Goal: Communication & Community: Answer question/provide support

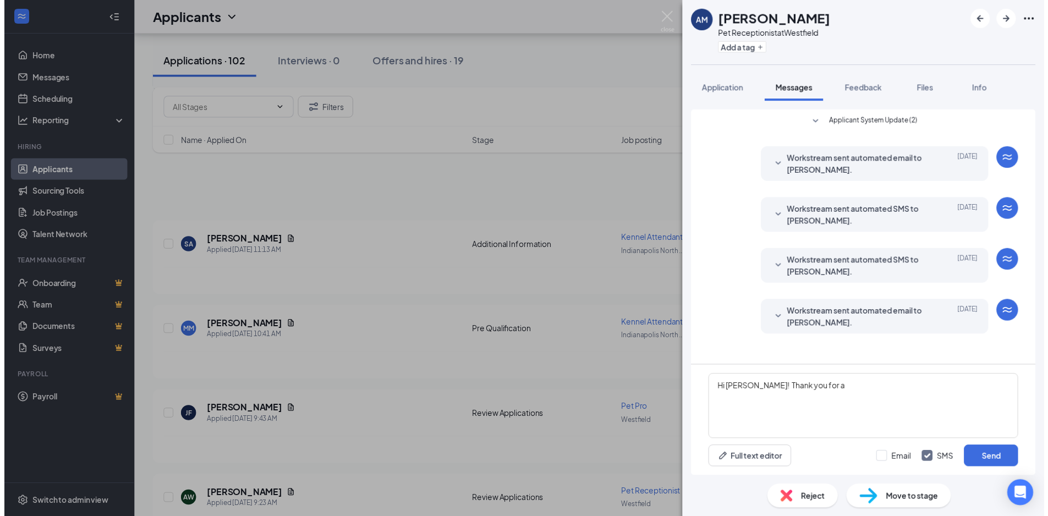
scroll to position [3833, 0]
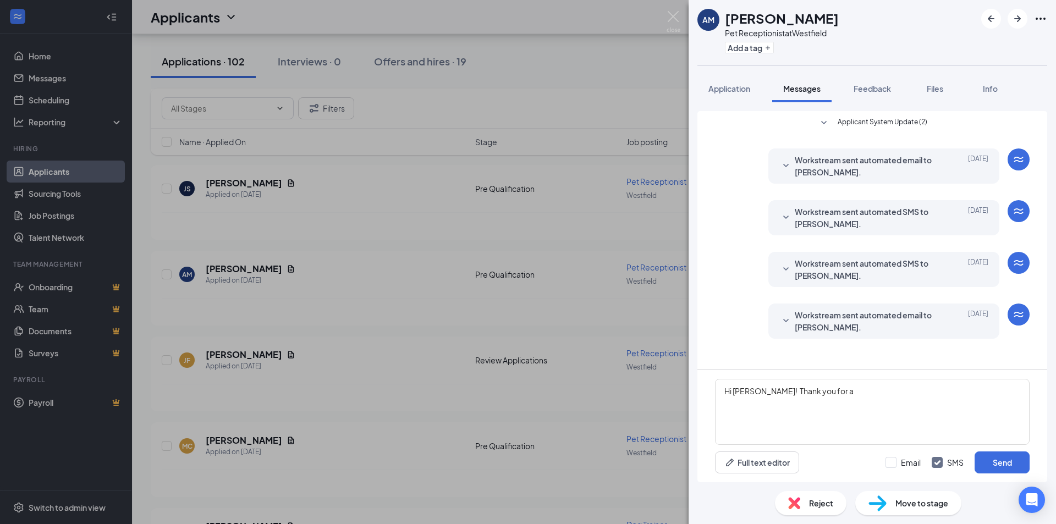
click at [663, 15] on div "AM [PERSON_NAME] Pet Receptionist at [GEOGRAPHIC_DATA] Add a tag Application Me…" at bounding box center [528, 262] width 1056 height 524
click at [671, 13] on div "Applicants TS" at bounding box center [594, 17] width 924 height 34
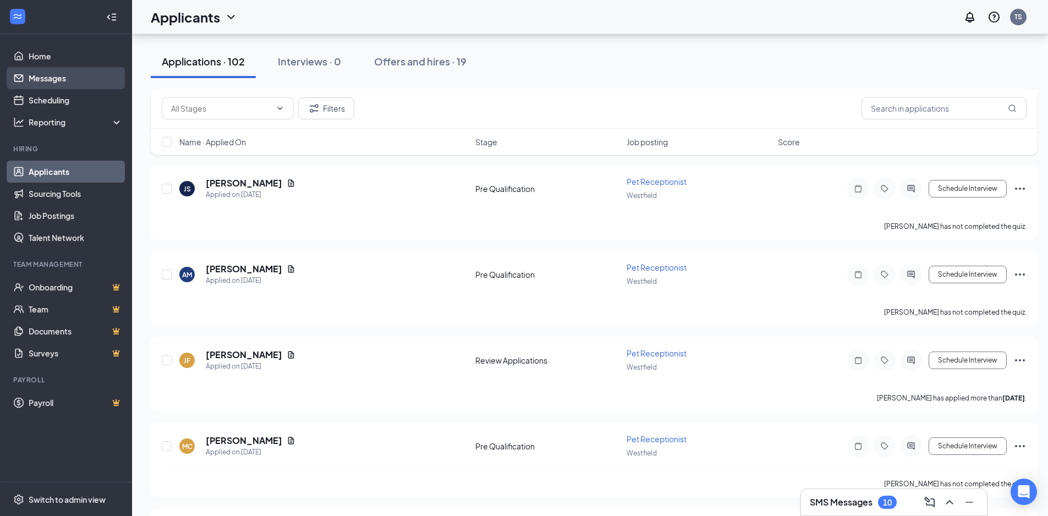
click at [82, 68] on link "Messages" at bounding box center [76, 78] width 94 height 22
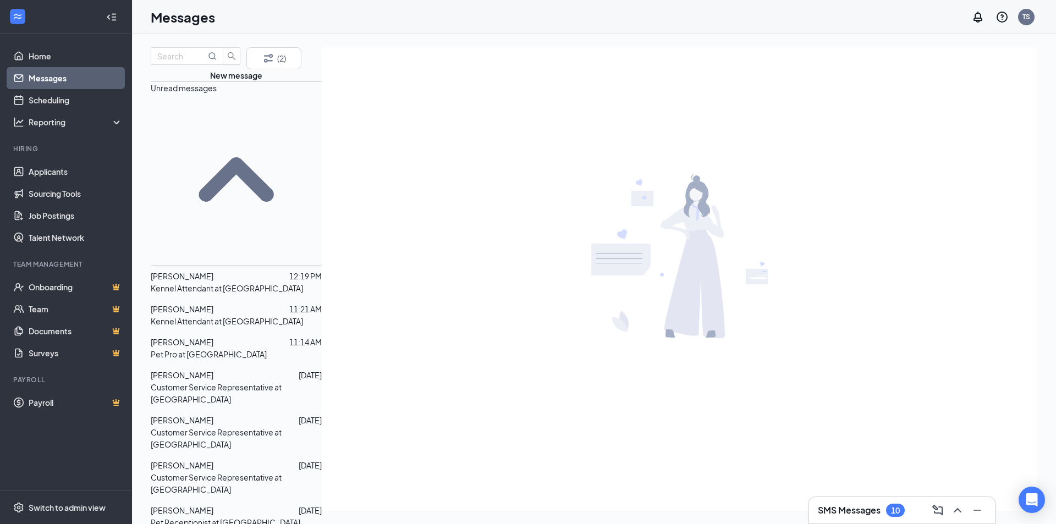
click at [237, 332] on div "[PERSON_NAME] 11:14 AM Pet Pro at [GEOGRAPHIC_DATA]" at bounding box center [236, 348] width 171 height 33
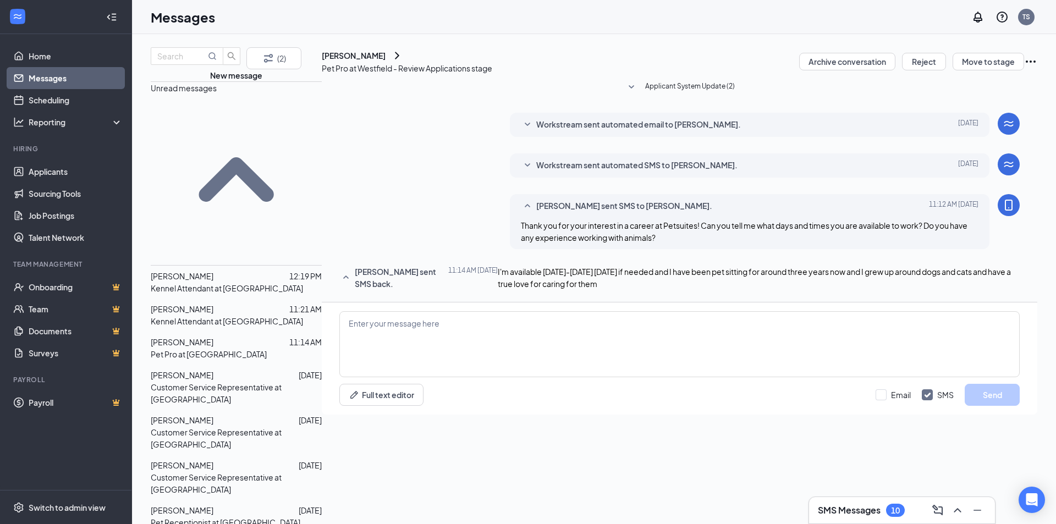
click at [223, 348] on p "Pet Pro at [GEOGRAPHIC_DATA]" at bounding box center [209, 354] width 116 height 12
click at [225, 369] on div at bounding box center [255, 375] width 85 height 12
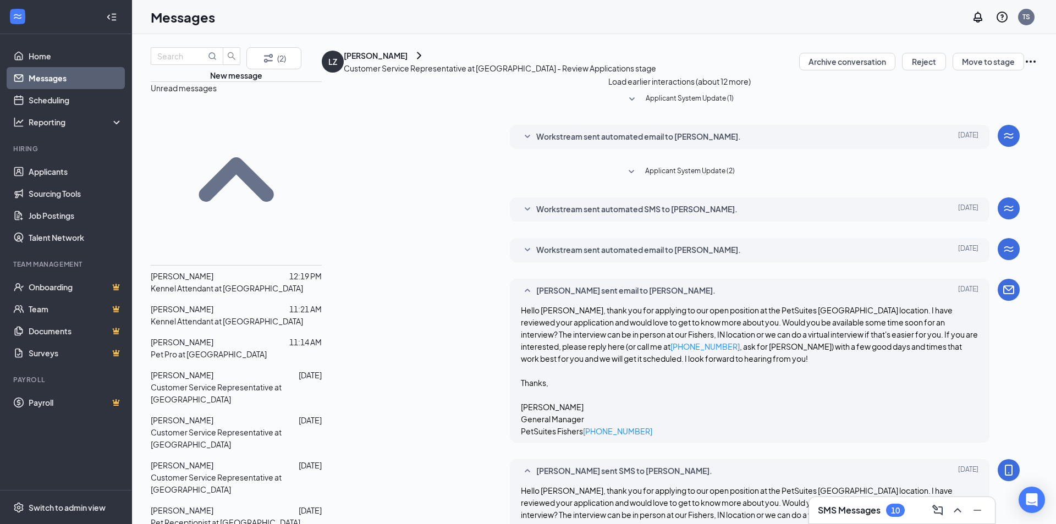
scroll to position [433, 0]
click at [192, 415] on span "[PERSON_NAME]" at bounding box center [182, 420] width 63 height 10
click at [213, 460] on span "[PERSON_NAME]" at bounding box center [182, 465] width 63 height 10
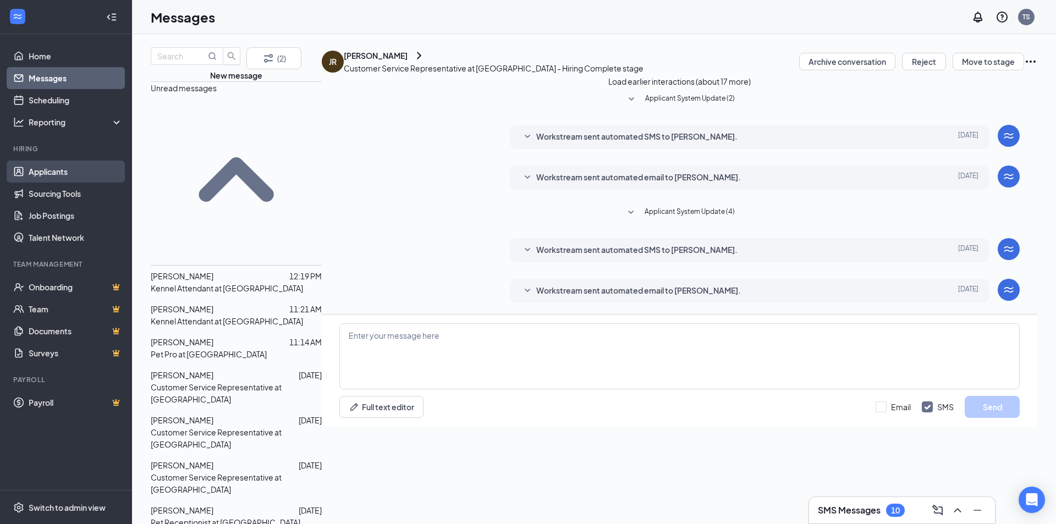
click at [78, 183] on link "Applicants" at bounding box center [76, 172] width 94 height 22
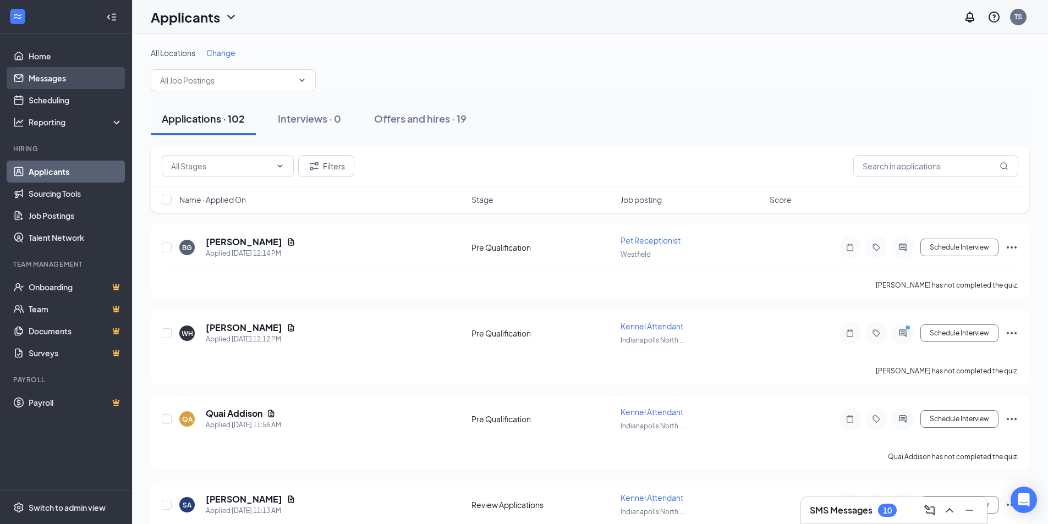
click at [69, 81] on link "Messages" at bounding box center [76, 78] width 94 height 22
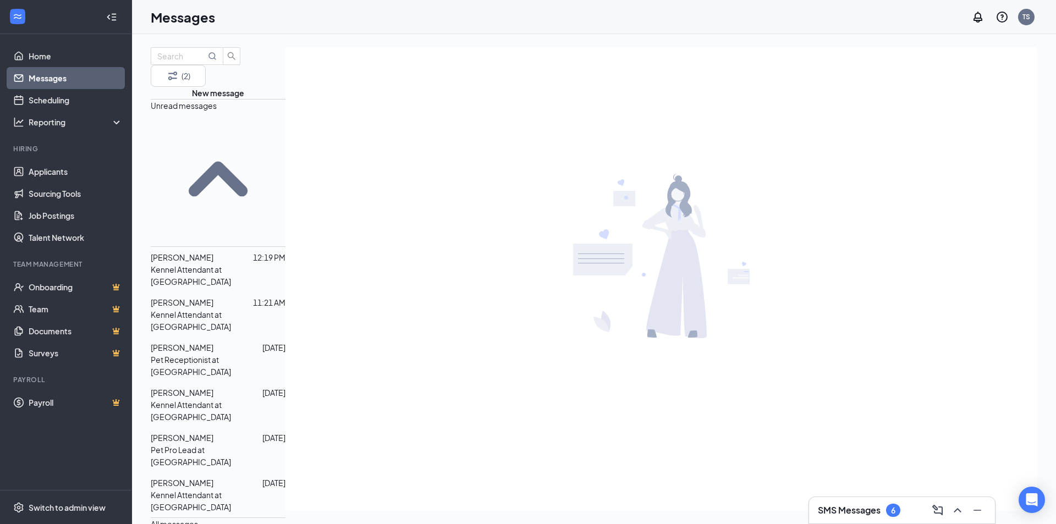
click at [203, 433] on span "[PERSON_NAME]" at bounding box center [182, 438] width 63 height 10
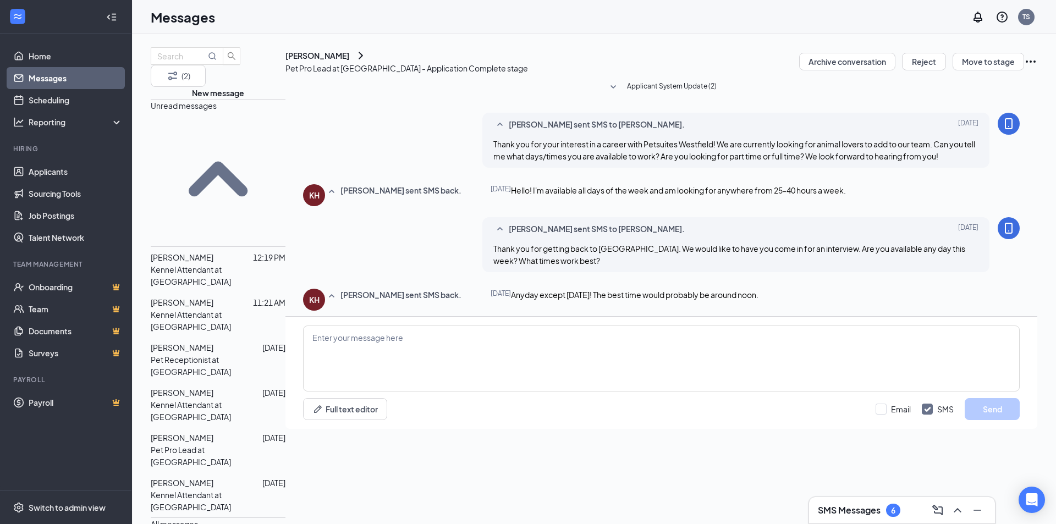
scroll to position [14, 0]
click at [214, 399] on p "Kennel Attendant at [GEOGRAPHIC_DATA]" at bounding box center [218, 411] width 135 height 24
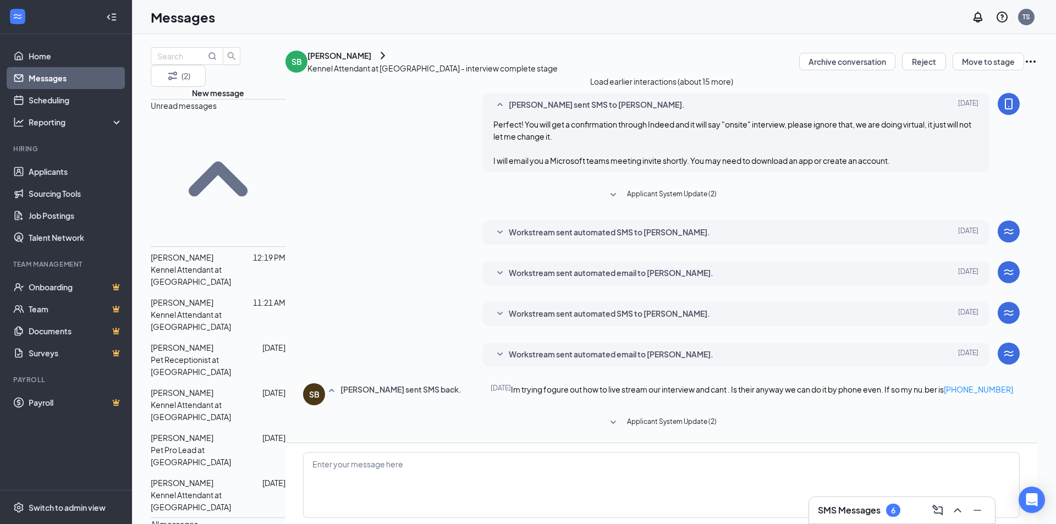
click at [47, 75] on link "Messages" at bounding box center [76, 78] width 94 height 22
click at [263, 129] on icon "SmallChevronUp" at bounding box center [218, 179] width 135 height 135
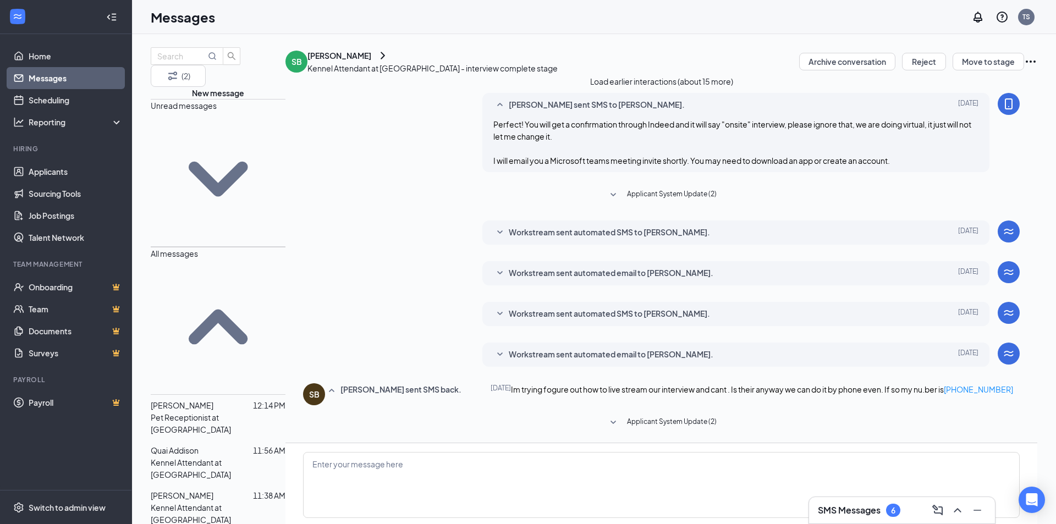
click at [263, 129] on icon "SmallChevronDown" at bounding box center [218, 179] width 135 height 135
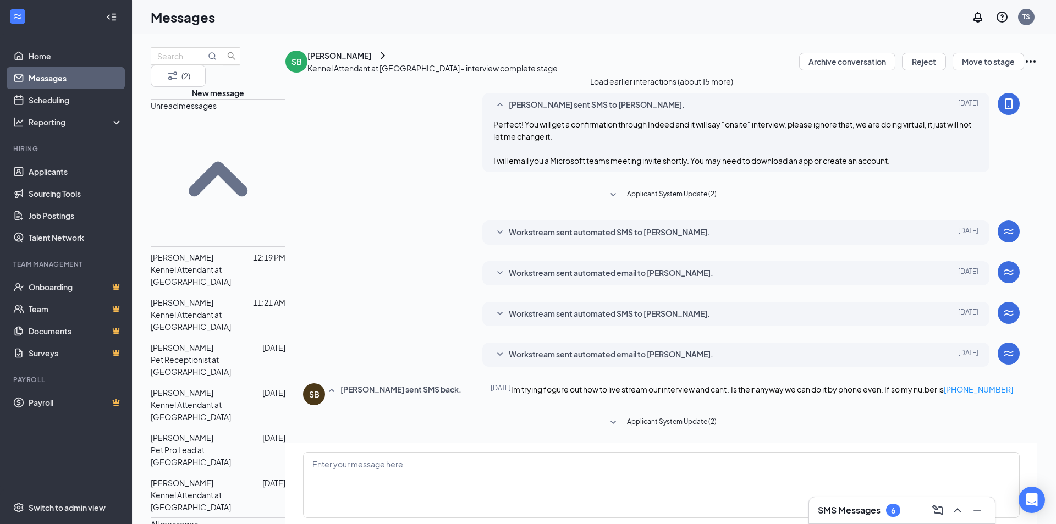
click at [213, 263] on p "Kennel Attendant at [GEOGRAPHIC_DATA]" at bounding box center [218, 275] width 135 height 24
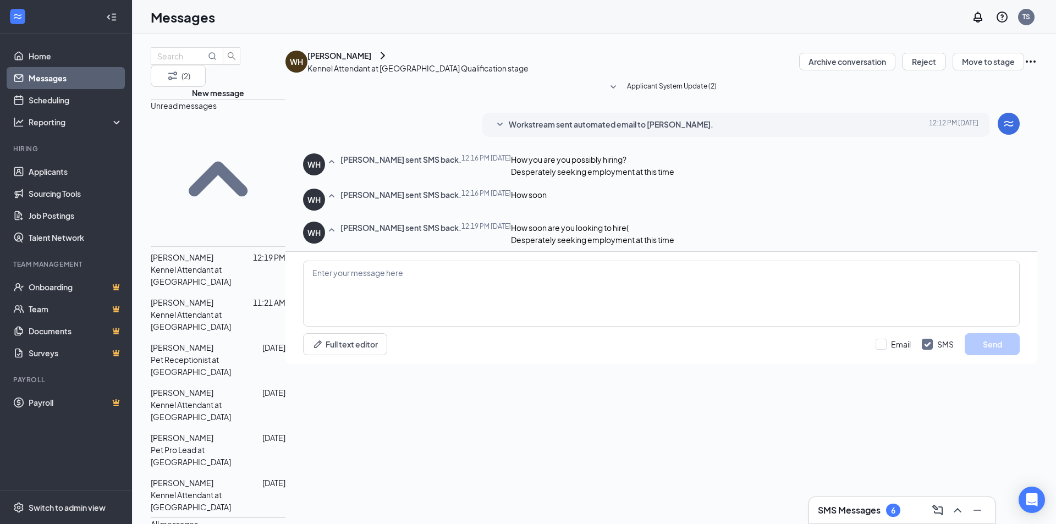
click at [203, 308] on p "Kennel Attendant at [GEOGRAPHIC_DATA]" at bounding box center [218, 320] width 135 height 24
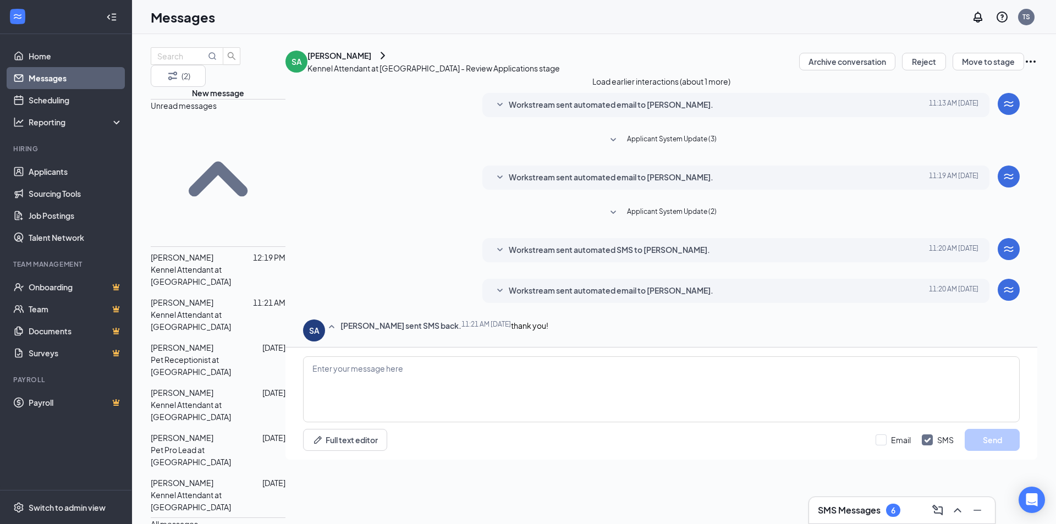
scroll to position [30, 0]
click at [240, 354] on p "Pet Receptionist at [GEOGRAPHIC_DATA]" at bounding box center [218, 366] width 135 height 24
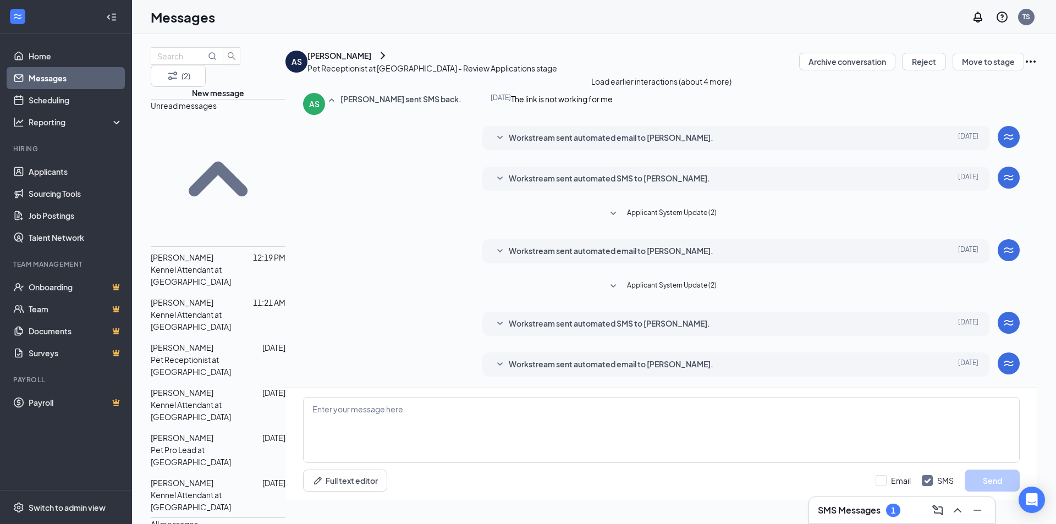
scroll to position [165, 0]
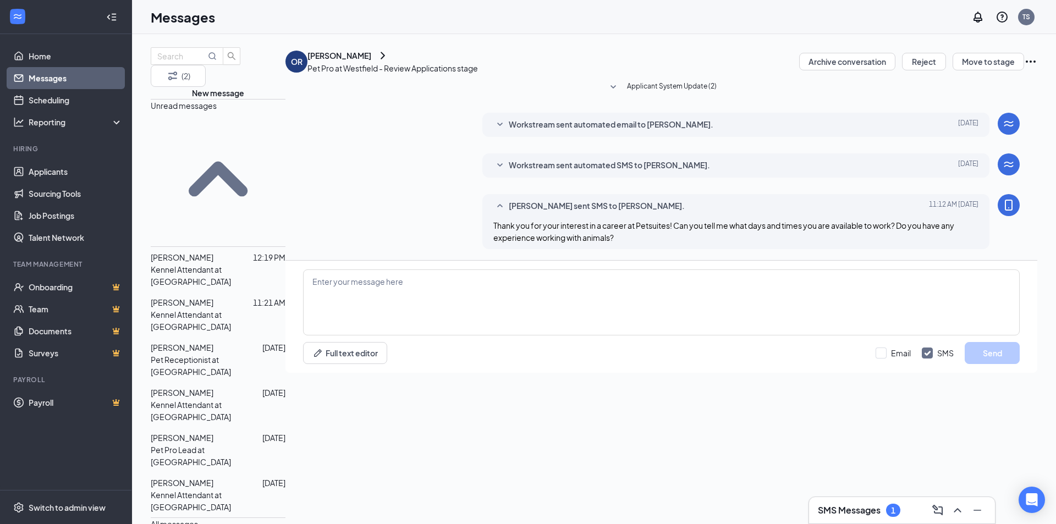
click at [200, 354] on p "Pet Receptionist at [GEOGRAPHIC_DATA]" at bounding box center [218, 366] width 135 height 24
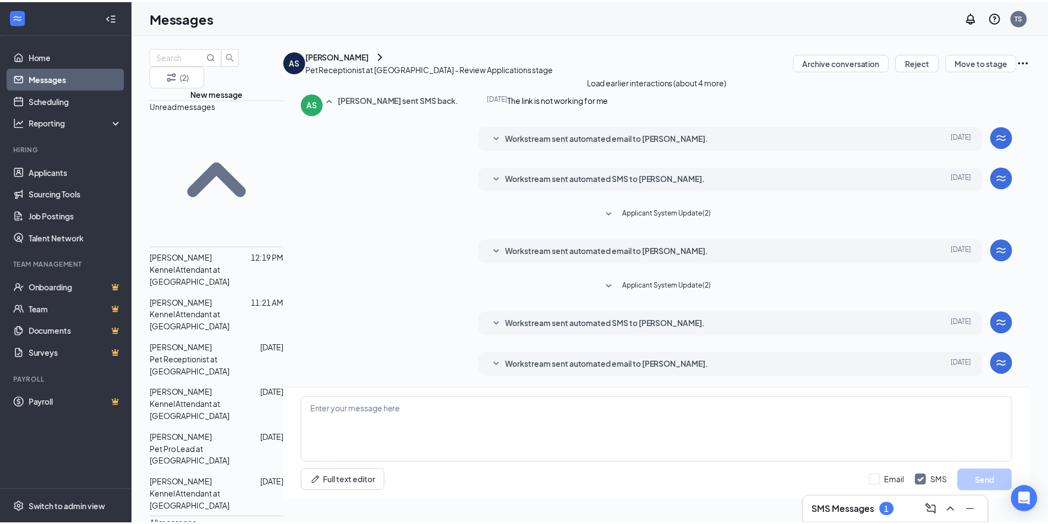
scroll to position [70, 0]
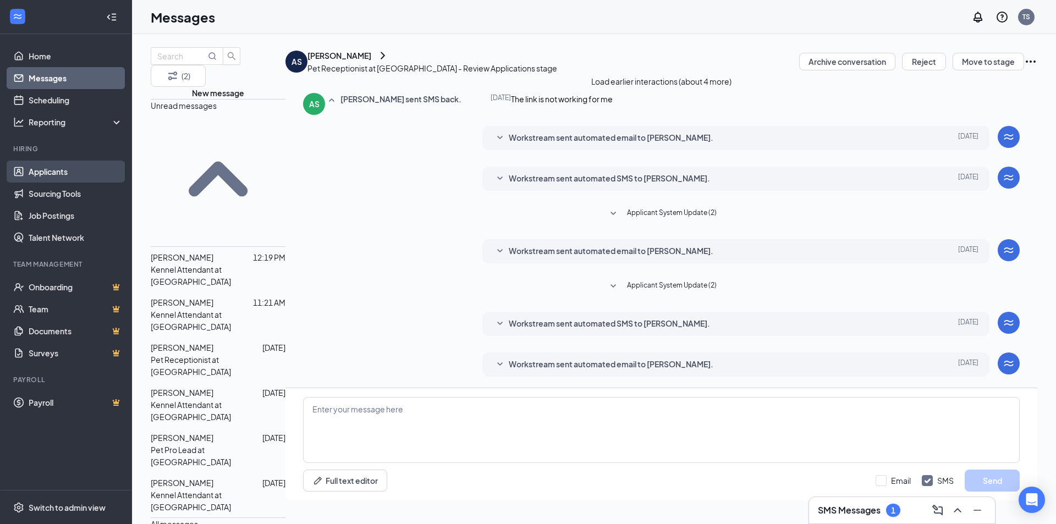
click at [42, 173] on link "Applicants" at bounding box center [76, 172] width 94 height 22
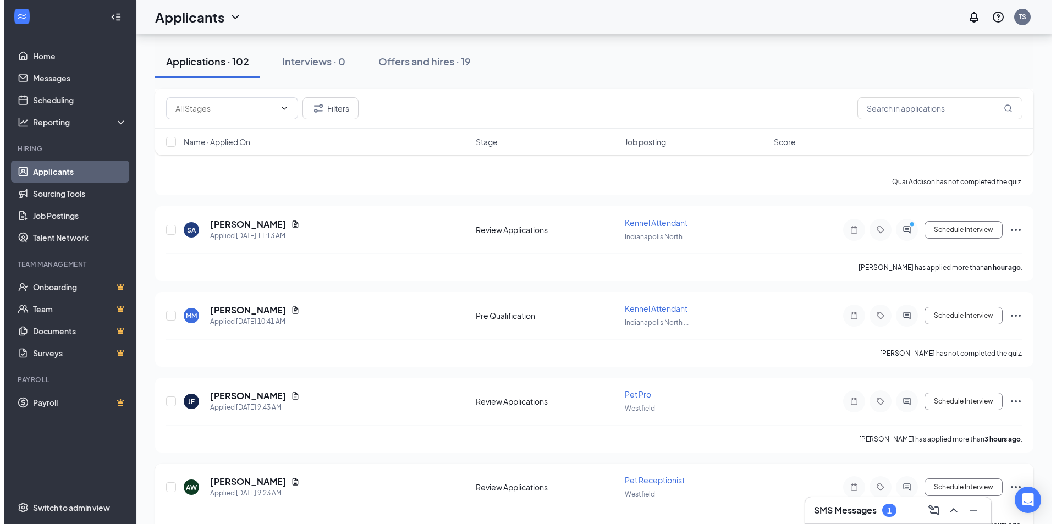
scroll to position [440, 0]
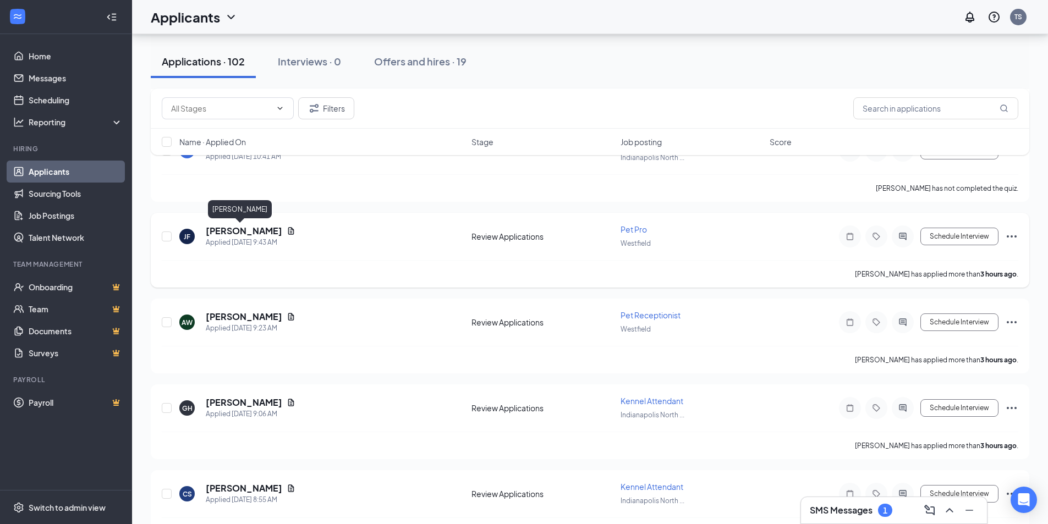
click at [227, 232] on h5 "[PERSON_NAME]" at bounding box center [244, 231] width 76 height 12
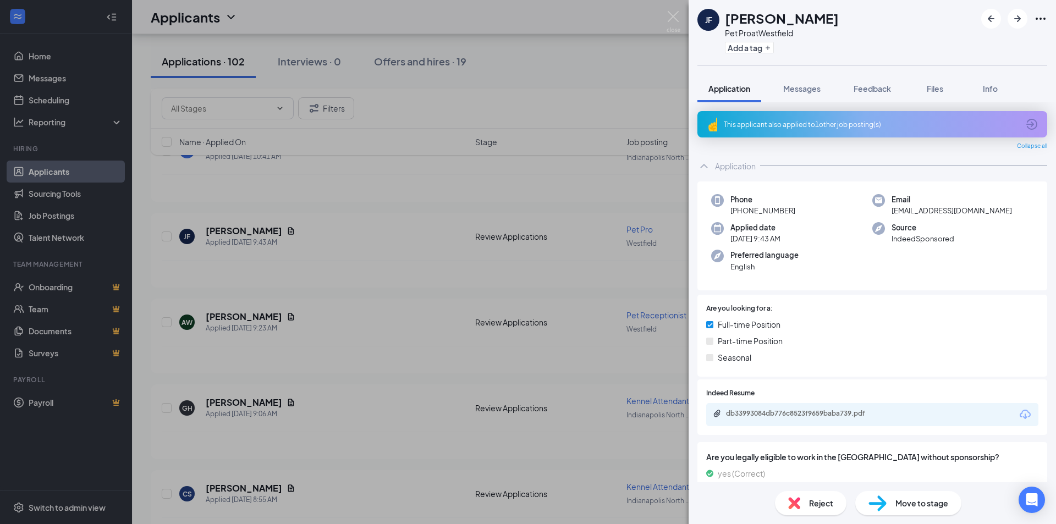
click at [850, 415] on div "db33993084db776c8523f9659baba739.pdf" at bounding box center [803, 413] width 154 height 9
click at [806, 96] on button "Messages" at bounding box center [801, 88] width 59 height 27
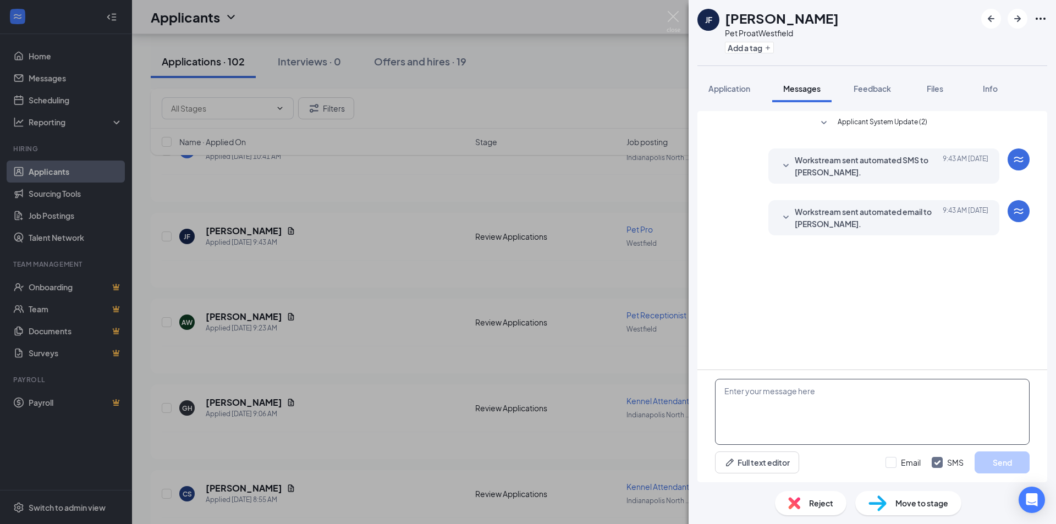
click at [829, 396] on textarea at bounding box center [872, 412] width 315 height 66
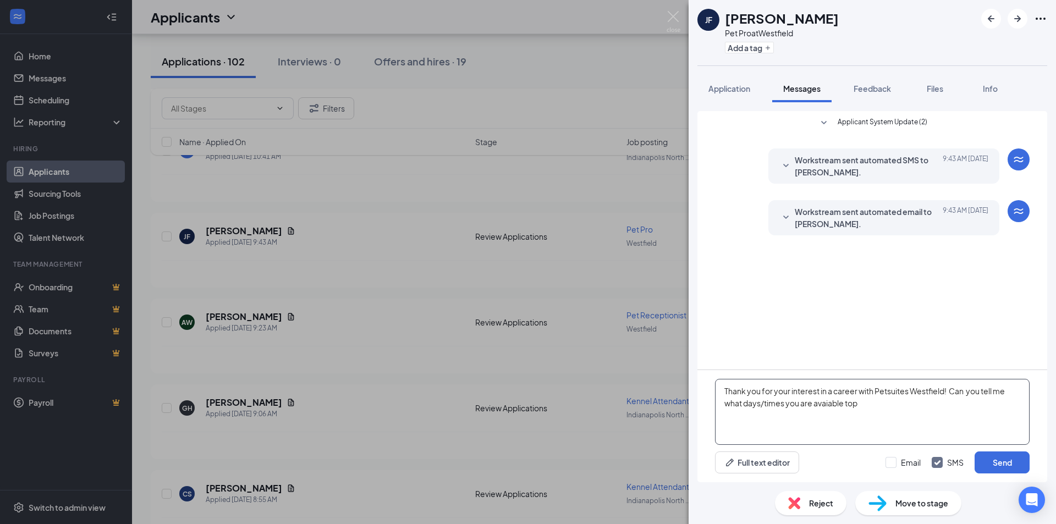
click at [831, 407] on textarea "Thank you for your interest in a career with Petsuites Westfield! Can you tell …" at bounding box center [872, 412] width 315 height 66
click at [825, 412] on textarea "Thank you for your interest in a career with Petsuites Westfield! Can you tell …" at bounding box center [872, 412] width 315 height 66
click at [828, 407] on textarea "Thank you for your interest in a career with Petsuites Westfield! Can you tell …" at bounding box center [872, 412] width 315 height 66
click at [867, 405] on textarea "Thank you for your interest in a career with Petsuites Westfield! Can you tell …" at bounding box center [872, 412] width 315 height 66
drag, startPoint x: 840, startPoint y: 404, endPoint x: 813, endPoint y: 415, distance: 29.4
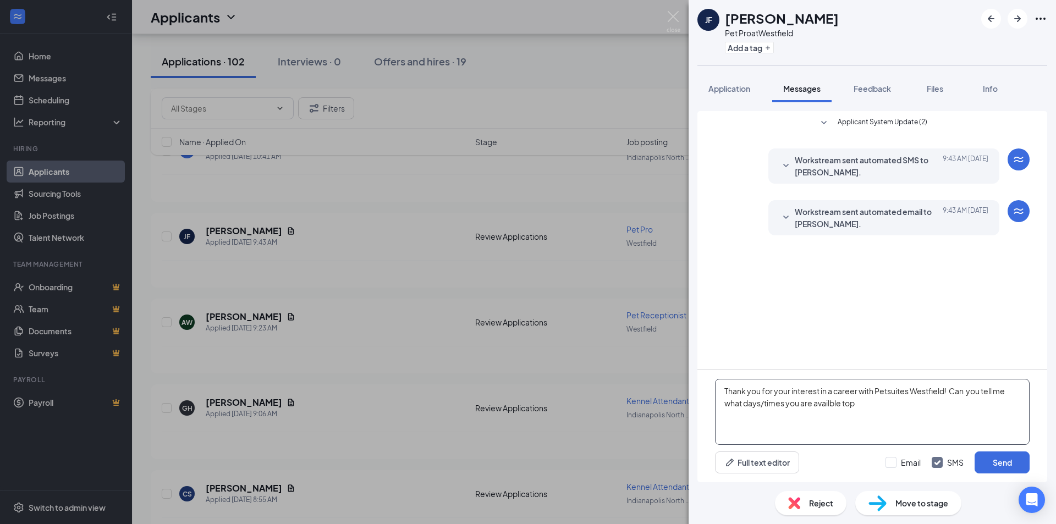
click at [813, 415] on textarea "Thank you for your interest in a career with Petsuites Westfield! Can you tell …" at bounding box center [872, 412] width 315 height 66
click at [891, 409] on textarea "Thank you for your interest in a career with Petsuites Westfield! Can you tell …" at bounding box center [872, 412] width 315 height 66
click at [967, 396] on textarea "Thank you for your interest in a career with Petsuites Westfield! Can you tell …" at bounding box center [872, 412] width 315 height 66
click at [972, 390] on textarea "Thank you for your interest in a career with Petsuites Westfield! Can you tell …" at bounding box center [872, 412] width 315 height 66
click at [969, 406] on textarea "Thank you for your interest in a career with Petsuites Westfield! Can you tell …" at bounding box center [872, 412] width 315 height 66
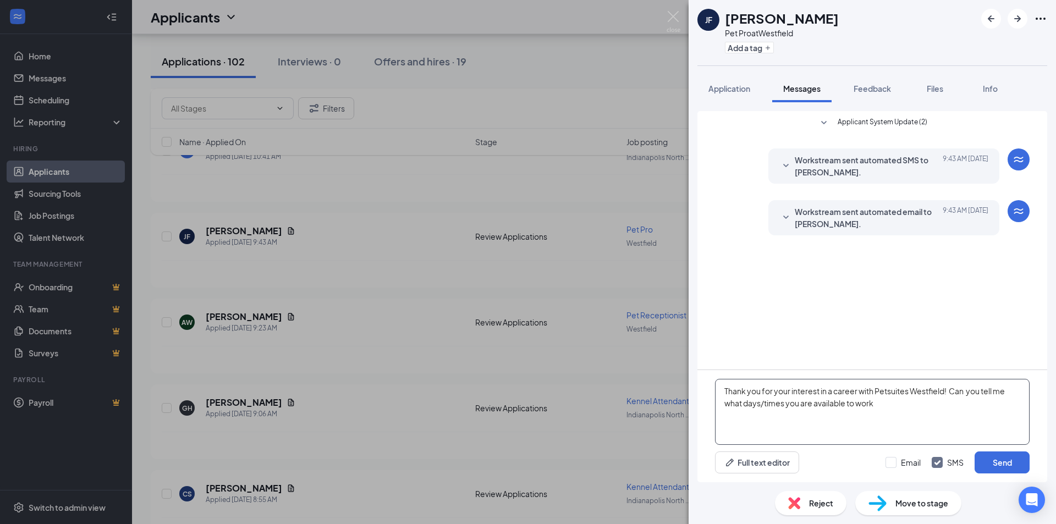
click at [967, 391] on textarea "Thank you for your interest in a career with Petsuites Westfield! Can you tell …" at bounding box center [872, 412] width 315 height 66
click at [879, 406] on textarea "Thank you for your interest in a career with Petsuites Westfield! Can you tell …" at bounding box center [872, 412] width 315 height 66
type textarea "Thank you for your interest in a career with Petsuites Westfield! Can you tell …"
click at [997, 461] on button "Send" at bounding box center [1001, 462] width 55 height 22
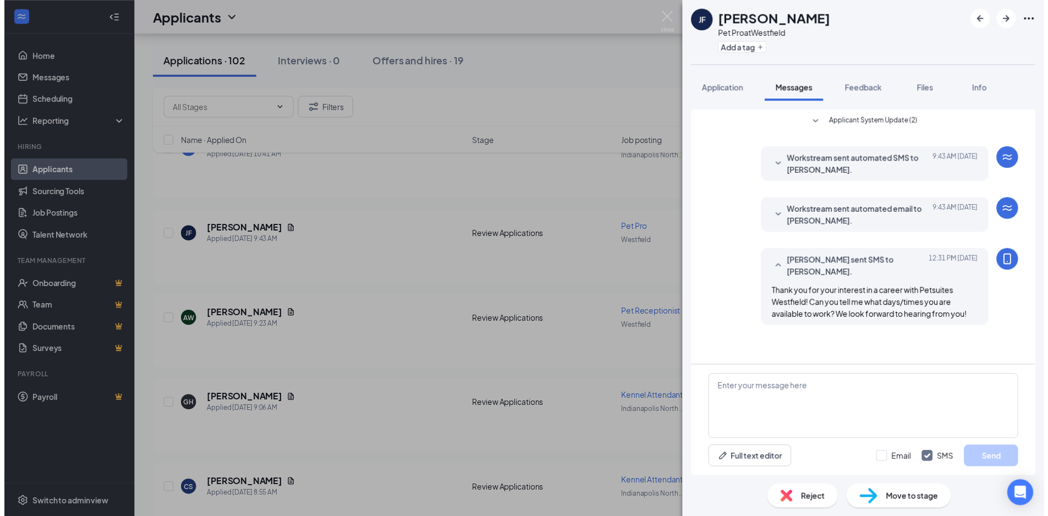
scroll to position [20, 0]
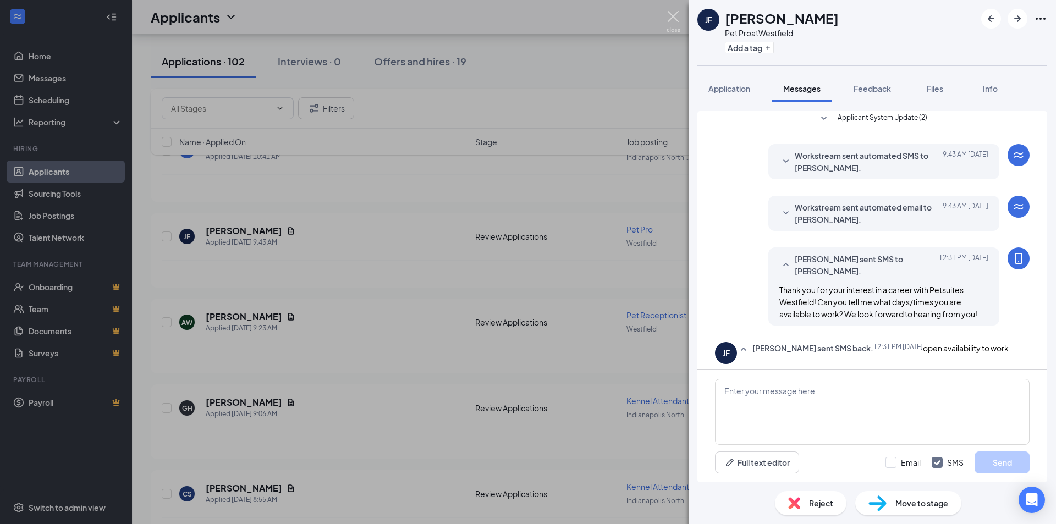
click at [671, 19] on img at bounding box center [673, 21] width 14 height 21
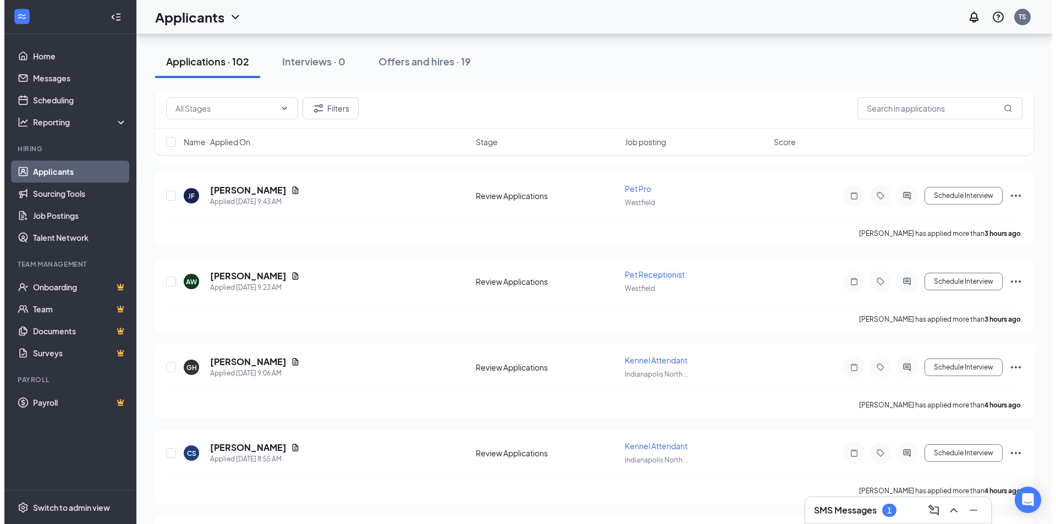
scroll to position [550, 0]
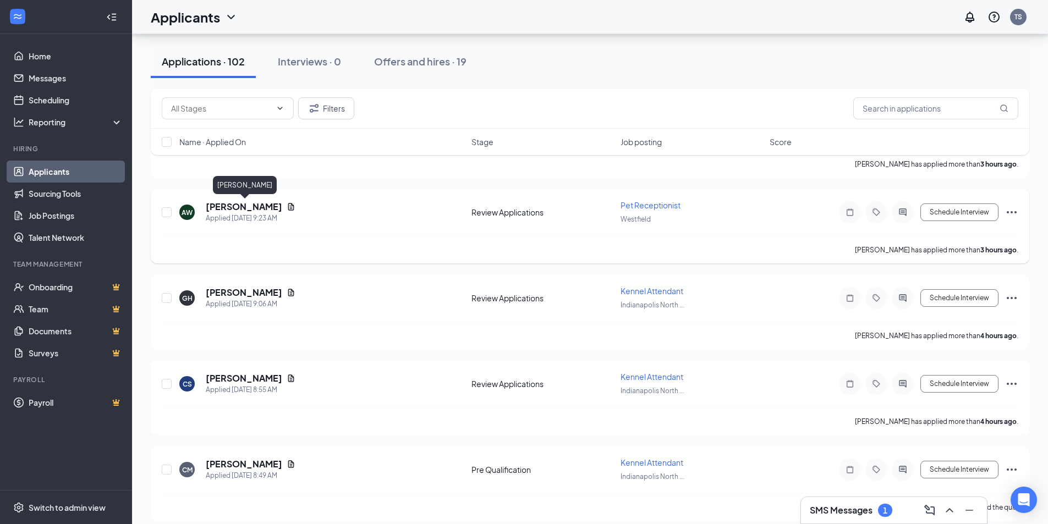
click at [276, 208] on h5 "[PERSON_NAME]" at bounding box center [244, 207] width 76 height 12
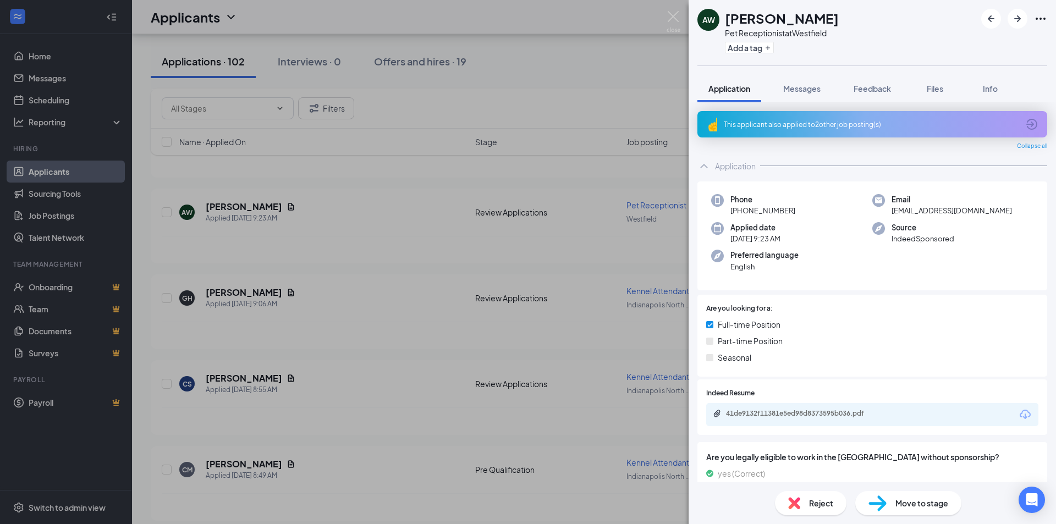
click at [818, 424] on div "41de9132f11381e5ed98d8373595b036.pdf" at bounding box center [872, 414] width 332 height 23
click at [817, 417] on div "41de9132f11381e5ed98d8373595b036.pdf" at bounding box center [803, 413] width 154 height 9
click at [795, 89] on span "Messages" at bounding box center [801, 89] width 37 height 10
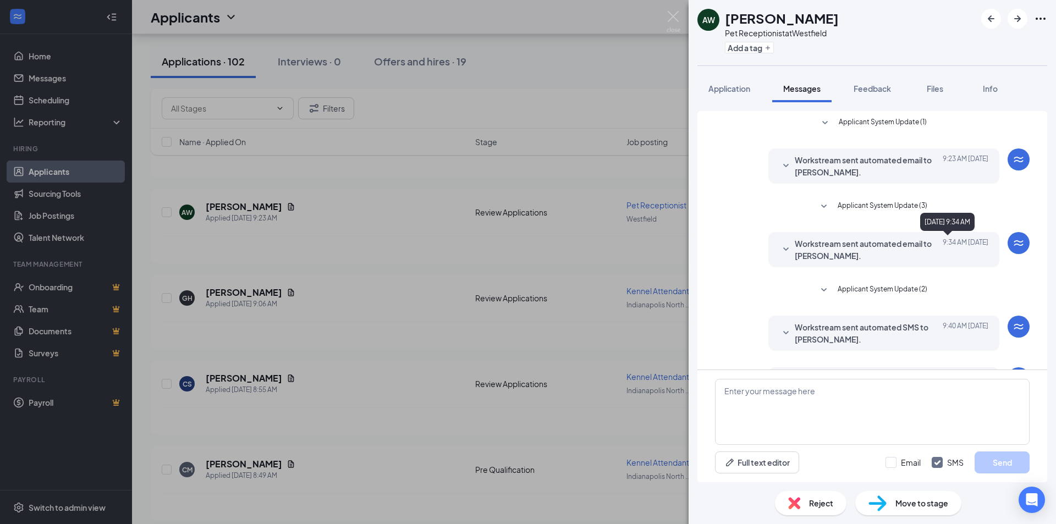
scroll to position [44, 0]
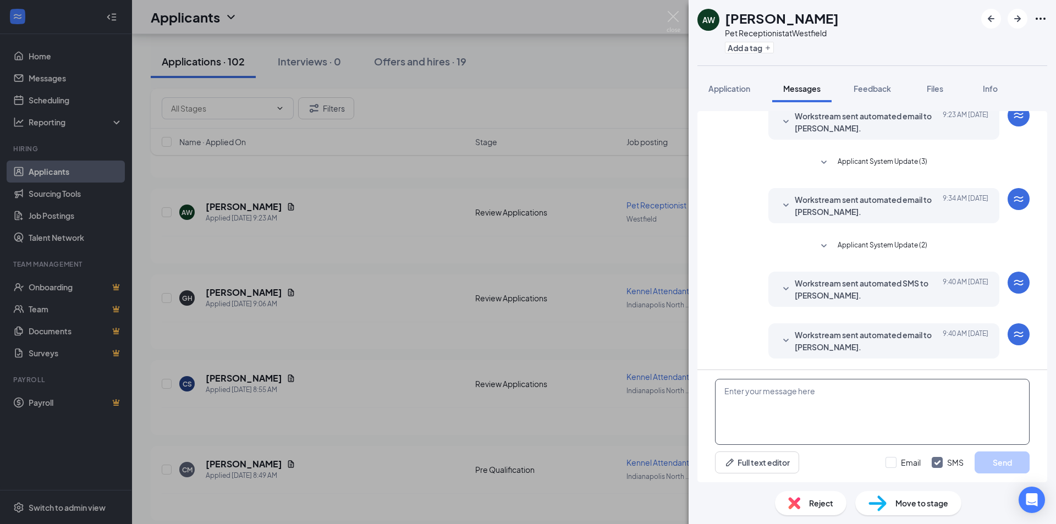
click at [821, 421] on textarea at bounding box center [872, 412] width 315 height 66
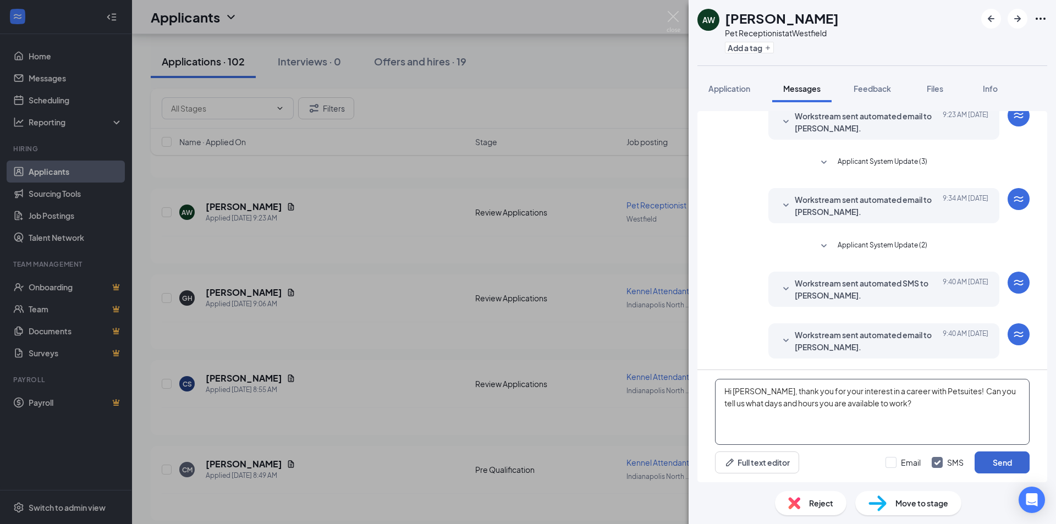
type textarea "Hi [PERSON_NAME], thank you for your interest in a career with Petsuites! Can y…"
click at [1004, 462] on button "Send" at bounding box center [1001, 462] width 55 height 22
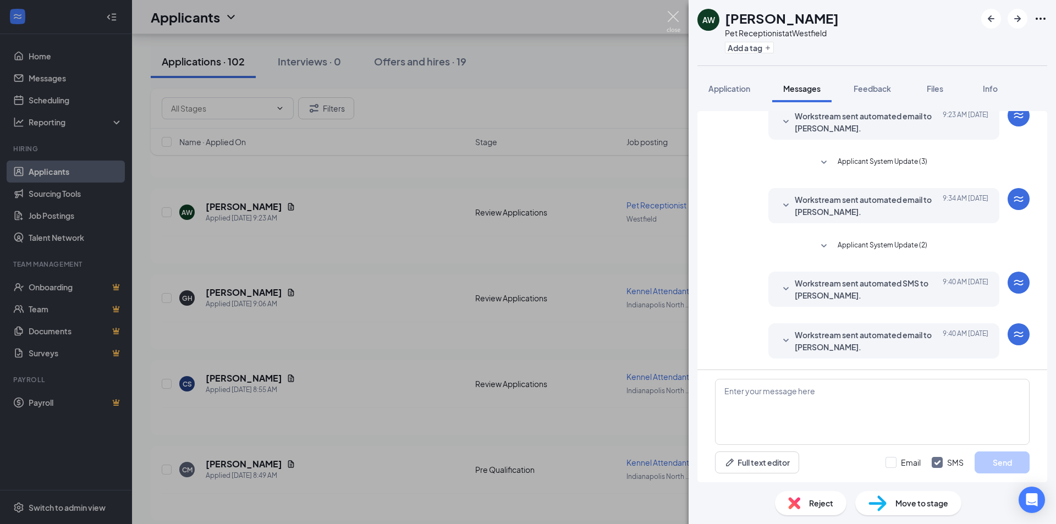
click at [670, 16] on img at bounding box center [673, 21] width 14 height 21
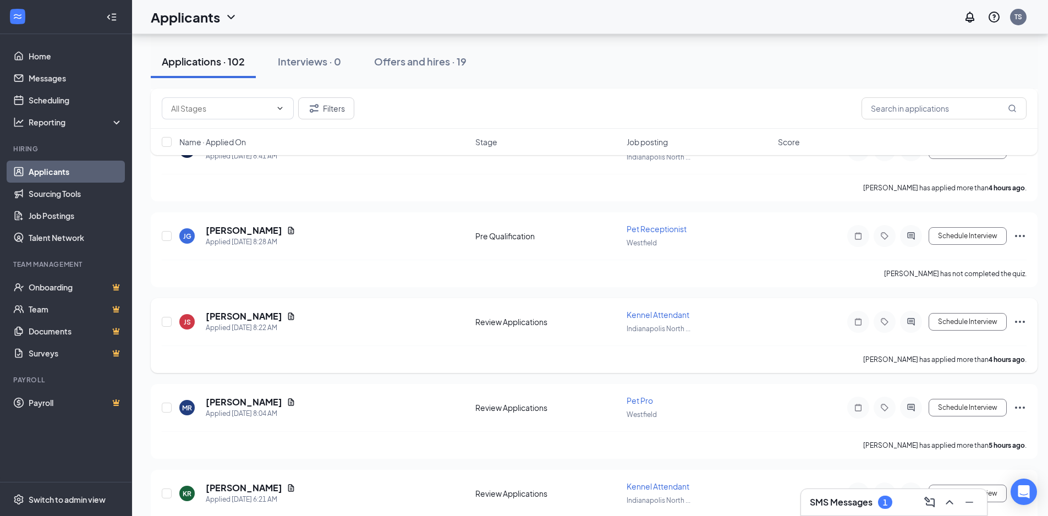
scroll to position [1045, 0]
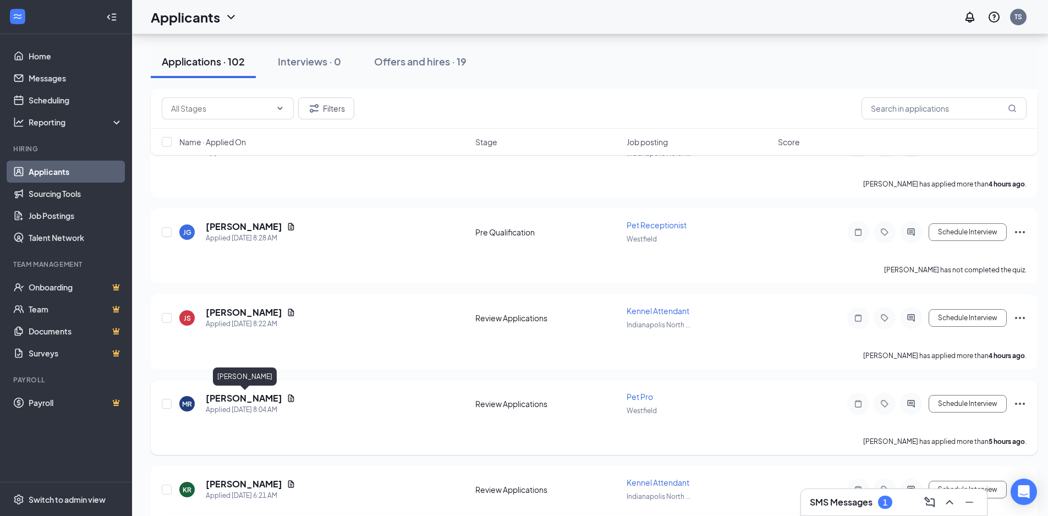
click at [282, 398] on h5 "[PERSON_NAME]" at bounding box center [244, 398] width 76 height 12
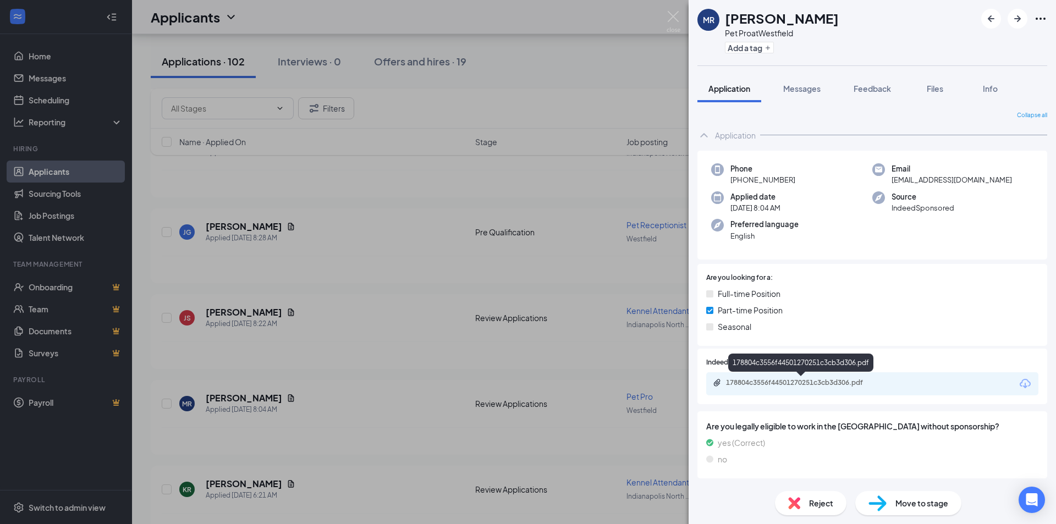
click at [806, 379] on div "178804c3556f44501270251c3cb3d306.pdf" at bounding box center [803, 382] width 154 height 9
click at [673, 23] on img at bounding box center [673, 21] width 14 height 21
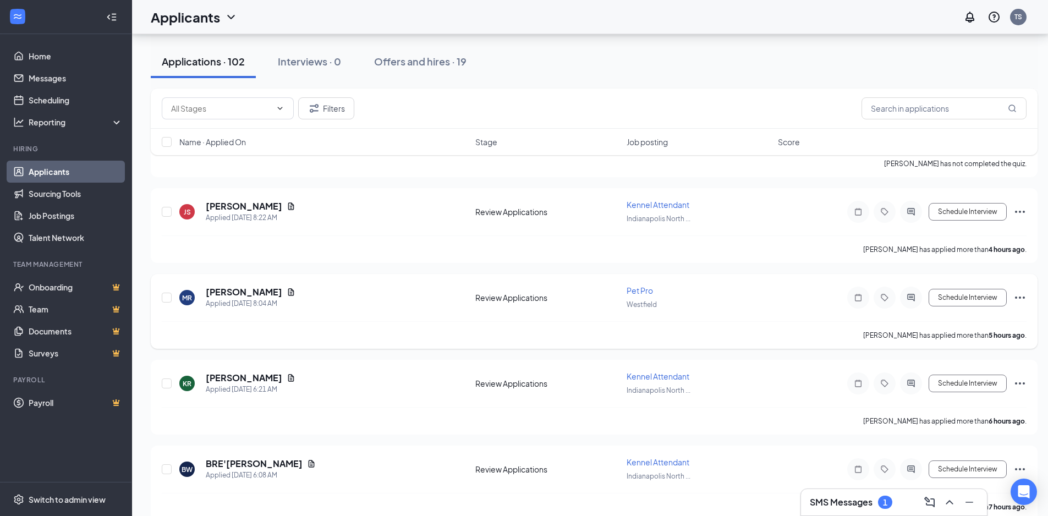
scroll to position [1155, 0]
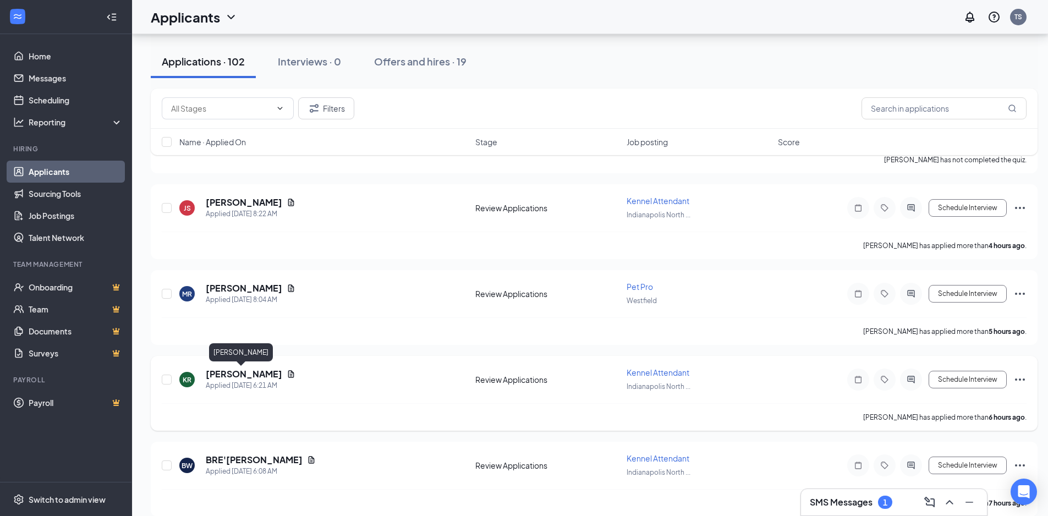
click at [222, 377] on h5 "[PERSON_NAME]" at bounding box center [244, 374] width 76 height 12
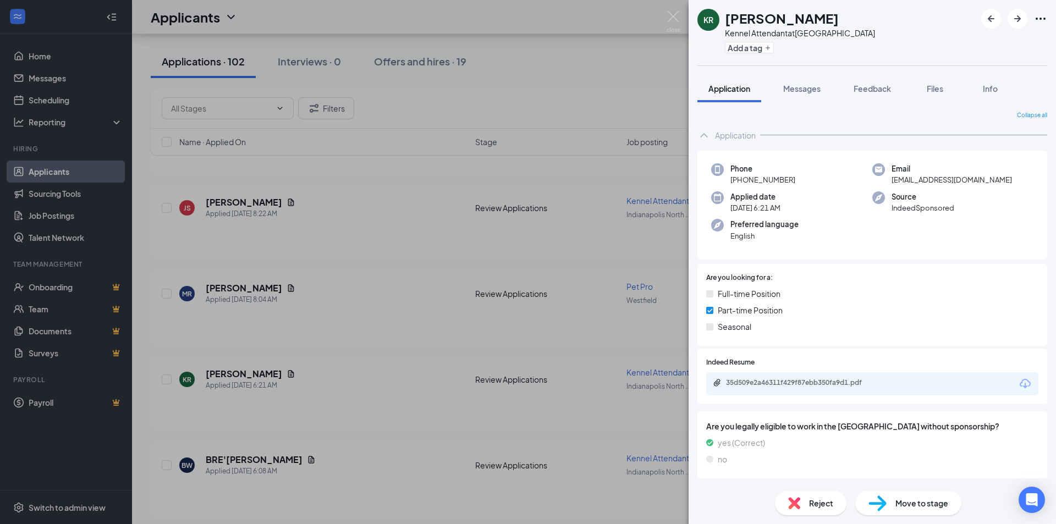
click at [703, 19] on div "KR" at bounding box center [708, 19] width 10 height 11
click at [668, 15] on img at bounding box center [673, 21] width 14 height 21
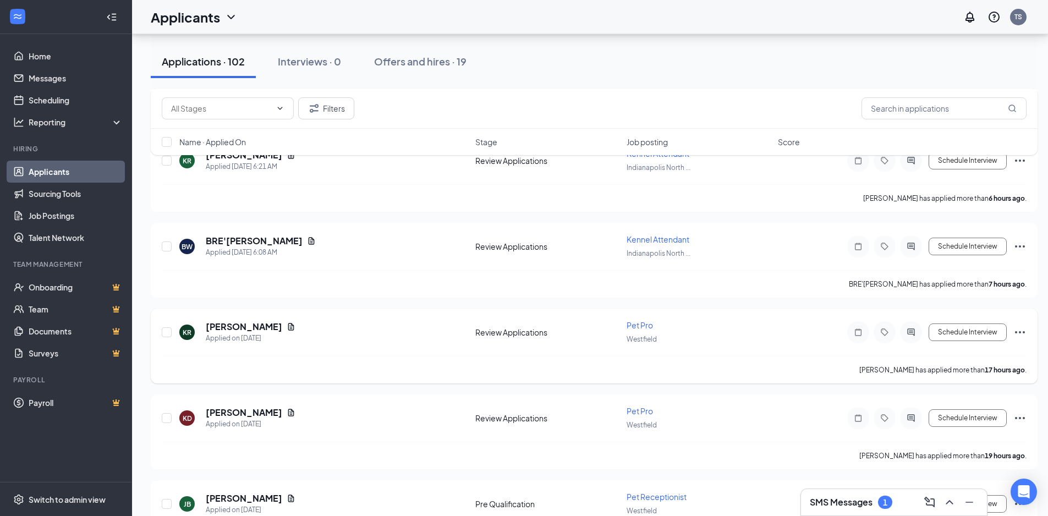
scroll to position [1375, 0]
click at [243, 323] on h5 "[PERSON_NAME]" at bounding box center [244, 325] width 76 height 12
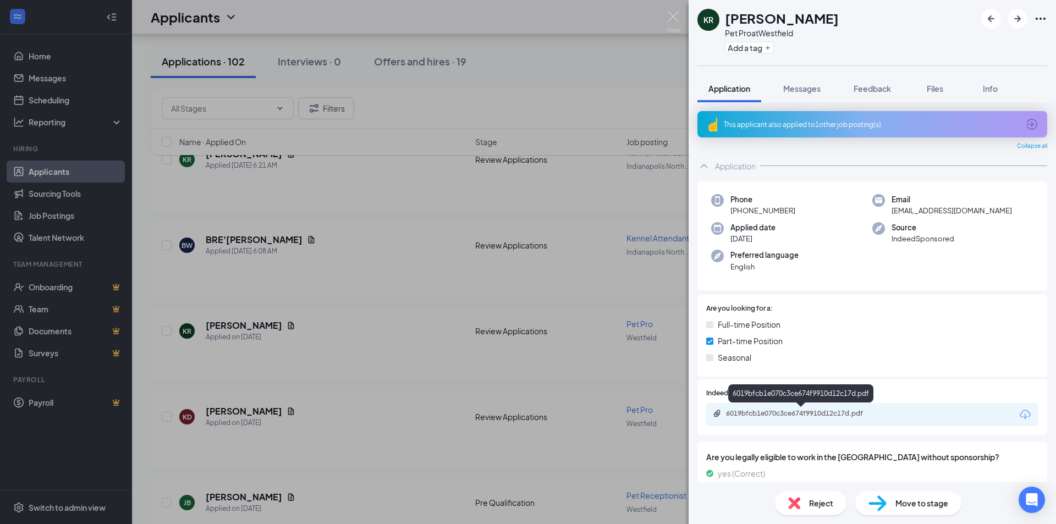
click at [829, 414] on div "6019bfcb1e070c3ce674f9910d12c17d.pdf" at bounding box center [803, 413] width 154 height 9
click at [670, 16] on img at bounding box center [673, 21] width 14 height 21
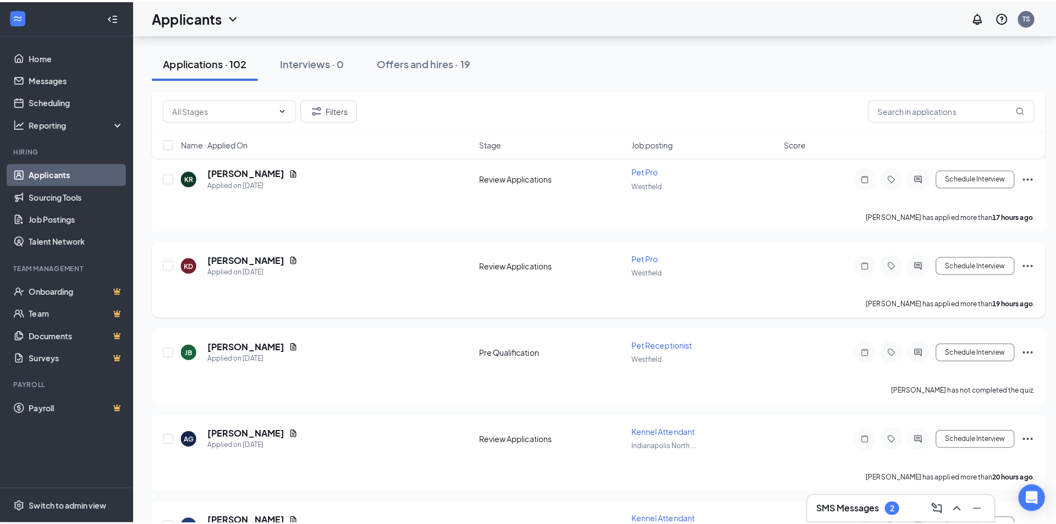
scroll to position [1540, 0]
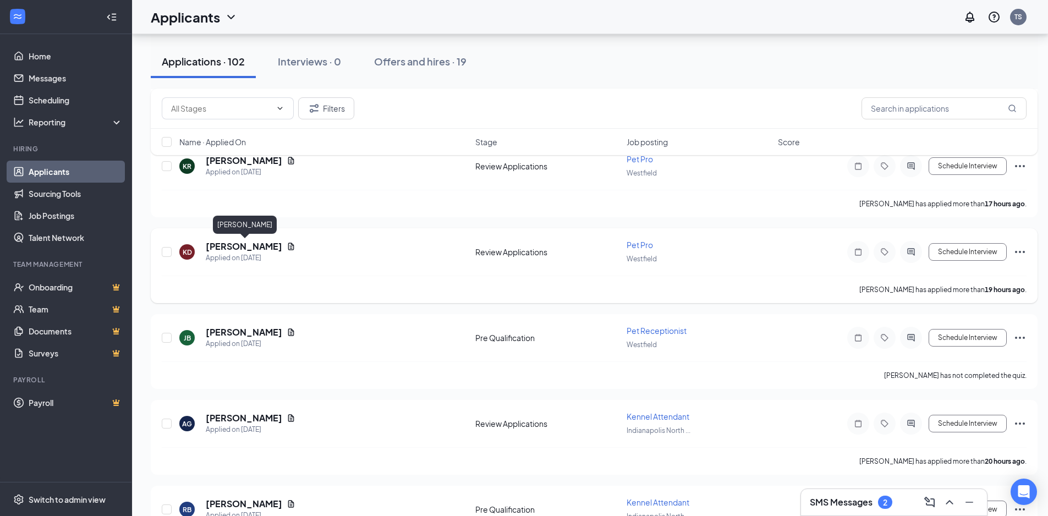
click at [250, 245] on h5 "[PERSON_NAME]" at bounding box center [244, 246] width 76 height 12
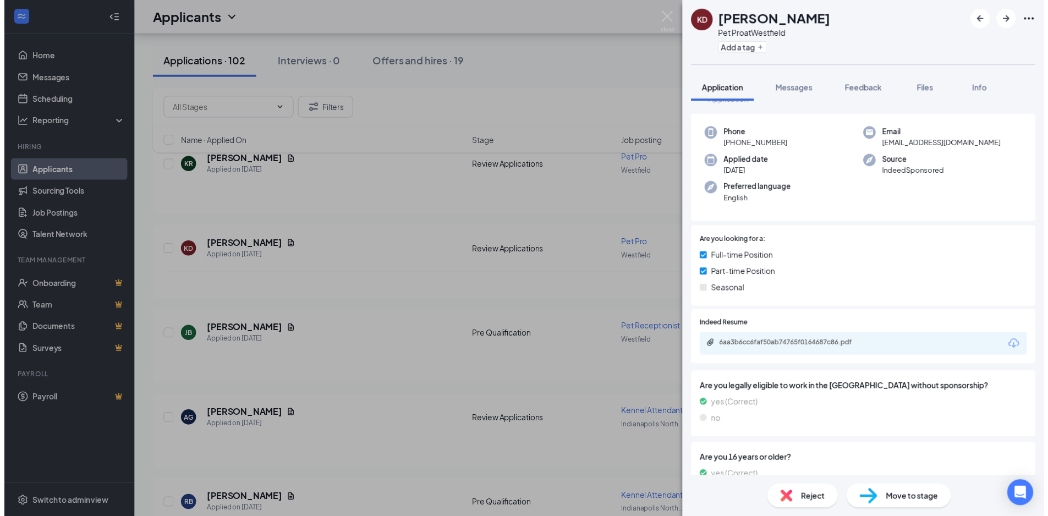
scroll to position [55, 0]
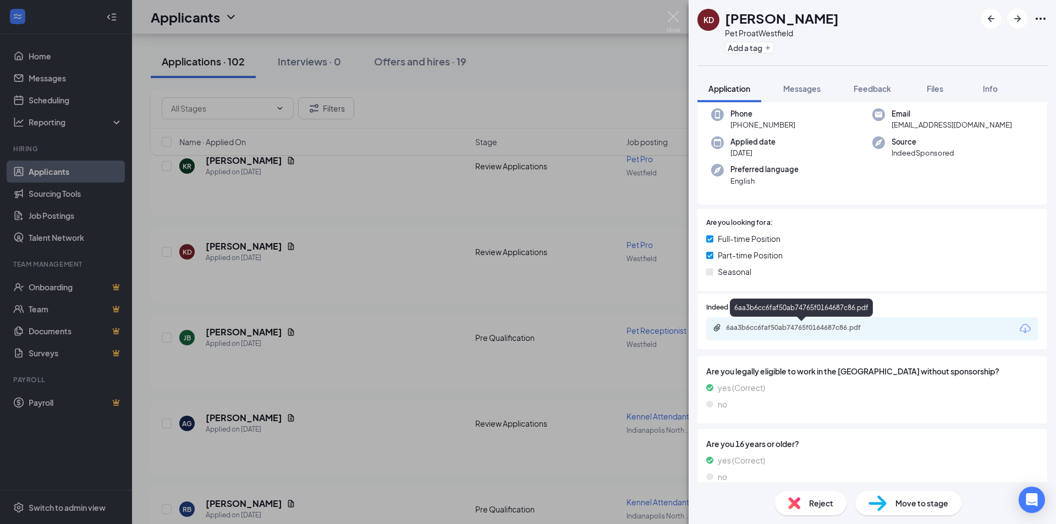
click at [828, 327] on div "6aa3b6cc6faf50ab74765f0164687c86.pdf" at bounding box center [803, 327] width 154 height 9
click at [670, 14] on img at bounding box center [673, 21] width 14 height 21
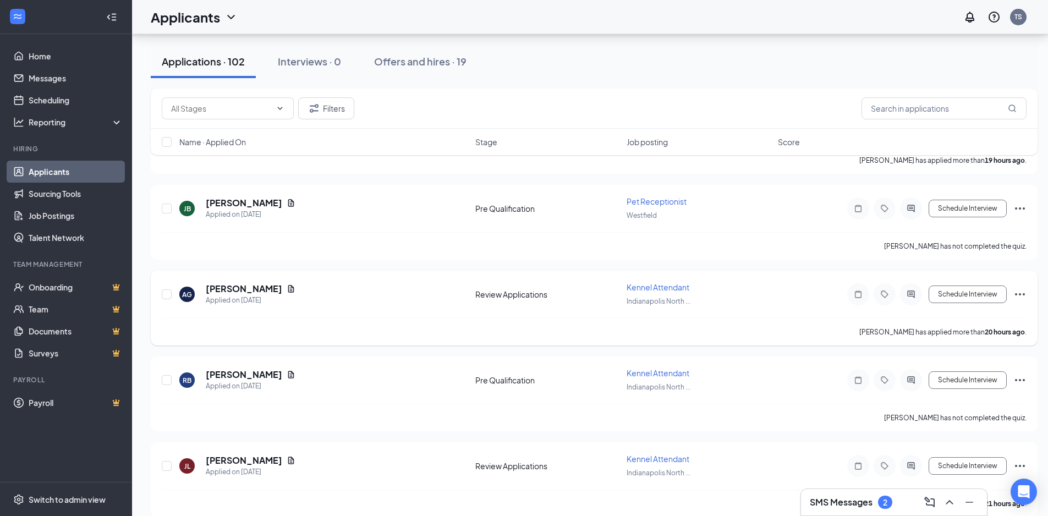
scroll to position [1650, 0]
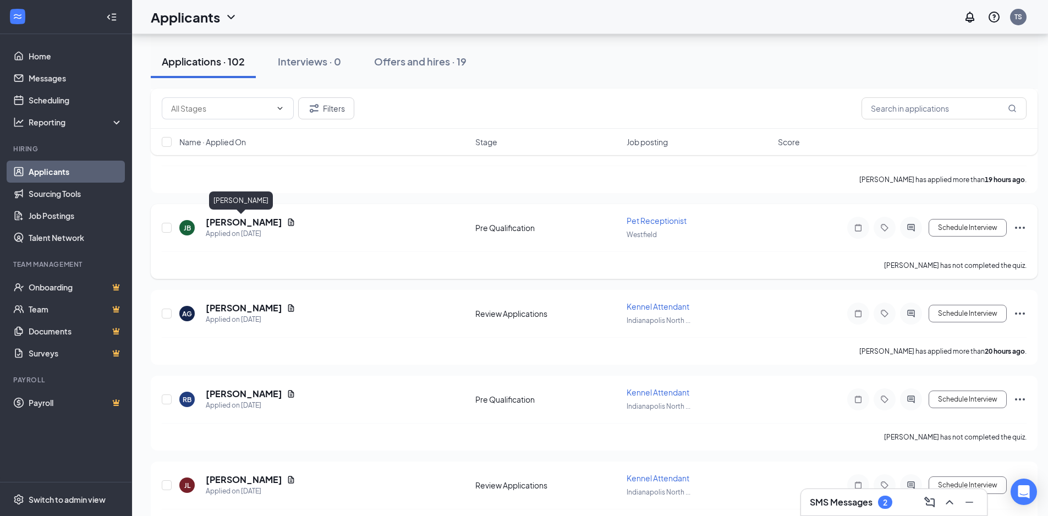
click at [240, 221] on h5 "[PERSON_NAME]" at bounding box center [244, 222] width 76 height 12
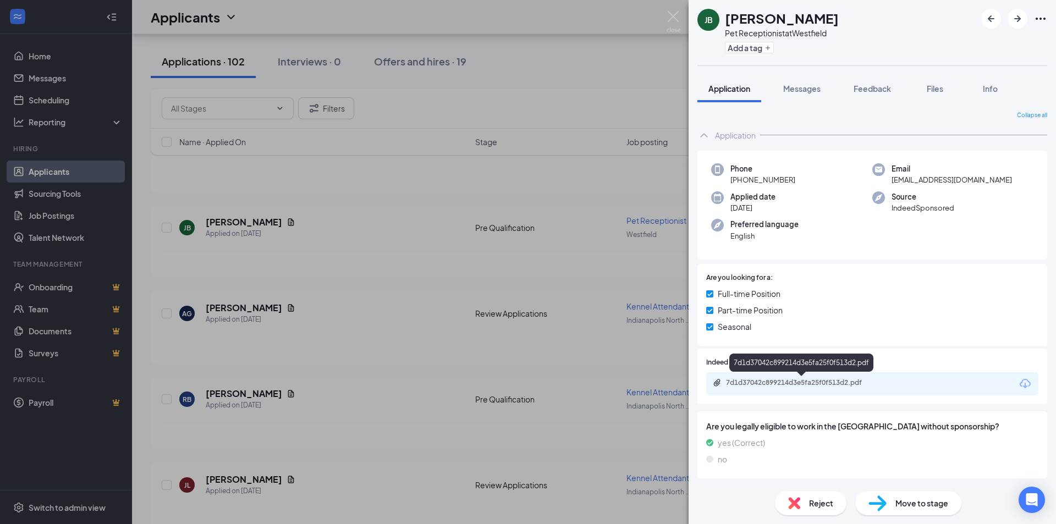
click at [820, 377] on div "7d1d37042c899214d3e5fa25f0f513d2.pdf" at bounding box center [872, 383] width 332 height 23
click at [800, 384] on div "7d1d37042c899214d3e5fa25f0f513d2.pdf" at bounding box center [803, 382] width 154 height 9
click at [676, 16] on img at bounding box center [673, 21] width 14 height 21
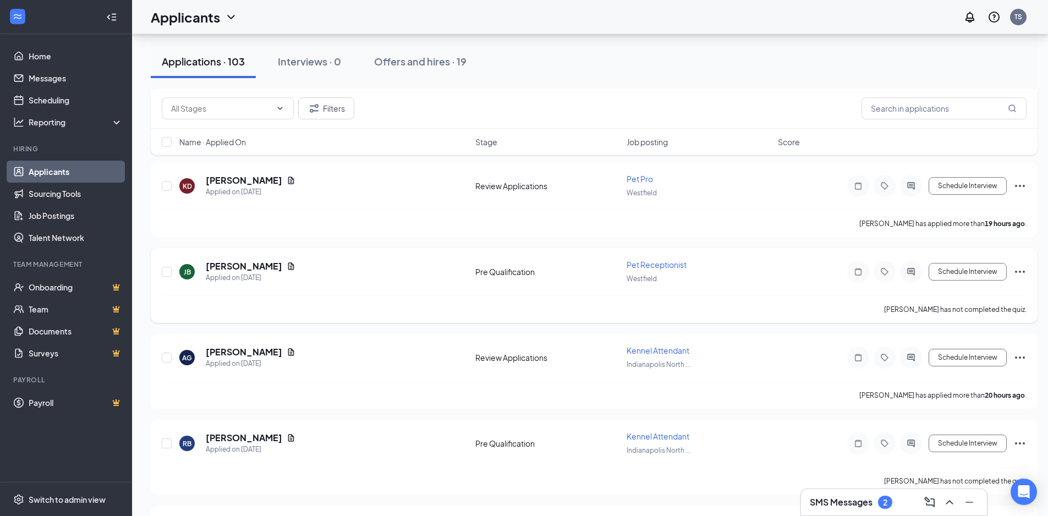
scroll to position [1485, 0]
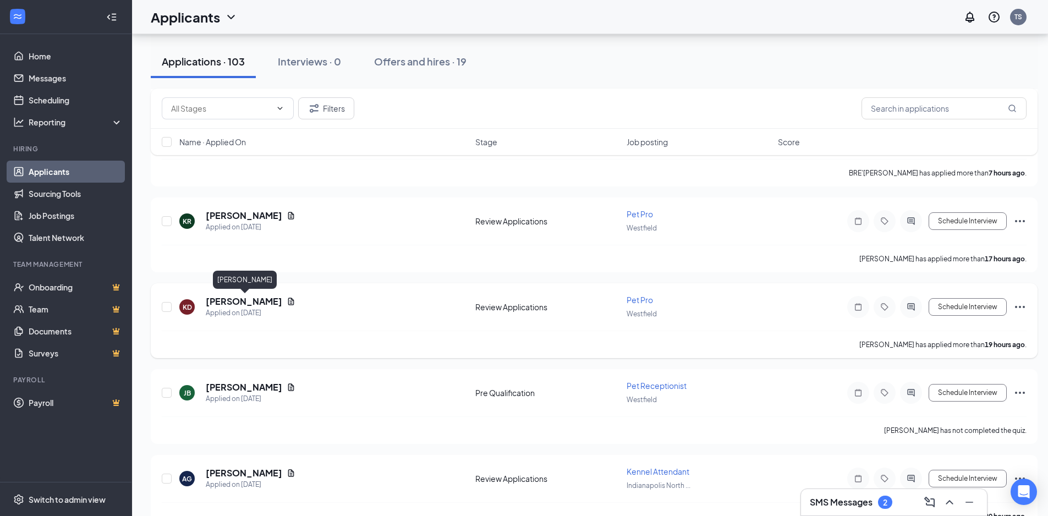
click at [279, 299] on h5 "[PERSON_NAME]" at bounding box center [244, 301] width 76 height 12
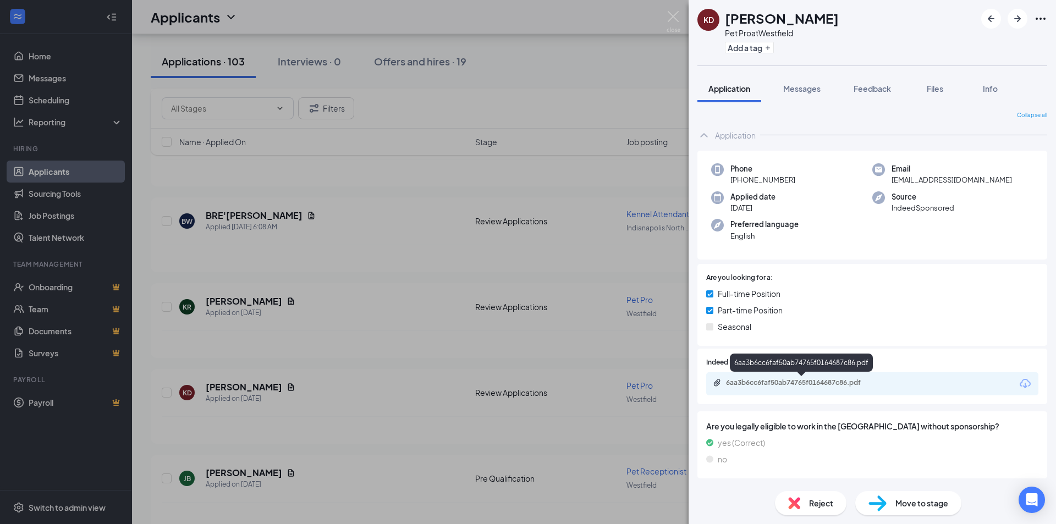
click at [834, 387] on div "6aa3b6cc6faf50ab74765f0164687c86.pdf" at bounding box center [803, 382] width 154 height 9
click at [811, 96] on button "Messages" at bounding box center [801, 88] width 59 height 27
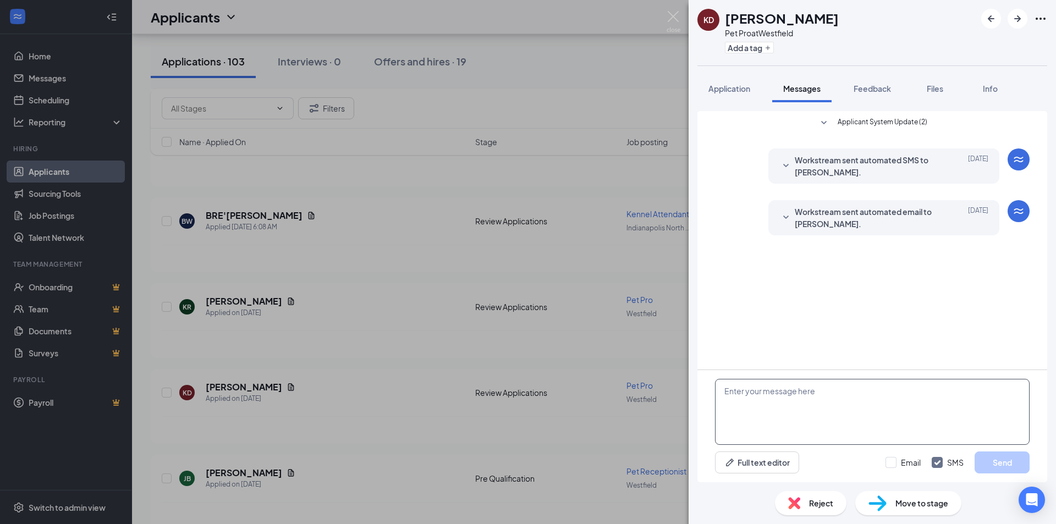
click at [834, 399] on textarea at bounding box center [872, 412] width 315 height 66
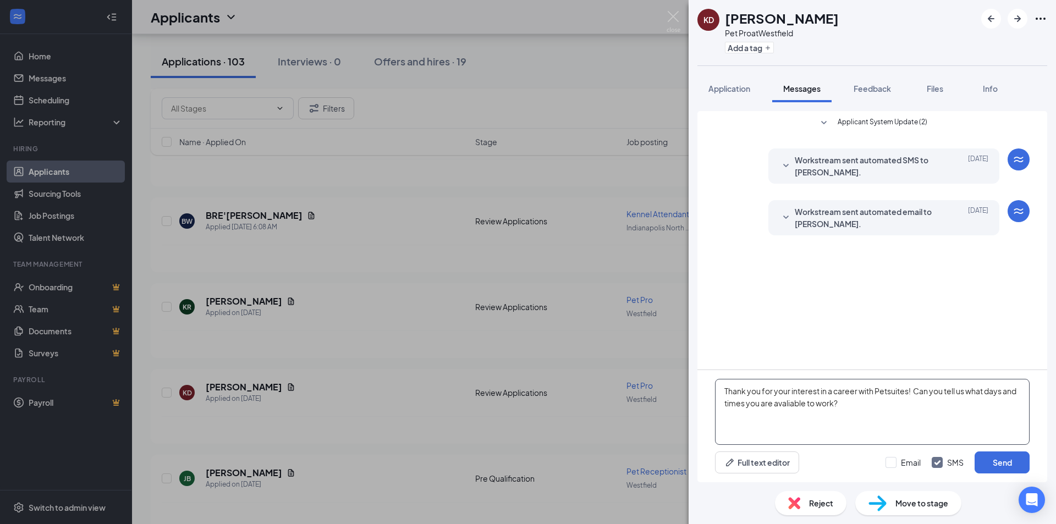
click at [792, 406] on textarea "Thank you for your interest in a career with Petsuites! Can you tell us what da…" at bounding box center [872, 412] width 315 height 66
click at [801, 403] on textarea "Thank you for your interest in a career with Petsuites! Can you tell us what da…" at bounding box center [872, 412] width 315 height 66
click at [902, 412] on textarea "Thank you for your interest in a career with Petsuites! Can you tell us what da…" at bounding box center [872, 412] width 315 height 66
type textarea "Thank you for your interest in a career with Petsuites! Can you tell us what da…"
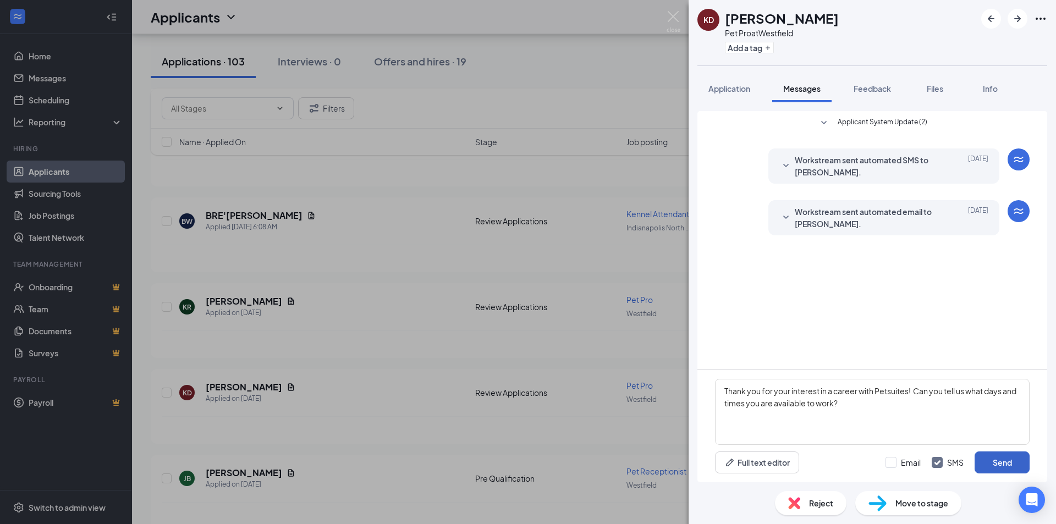
click at [1011, 461] on button "Send" at bounding box center [1001, 462] width 55 height 22
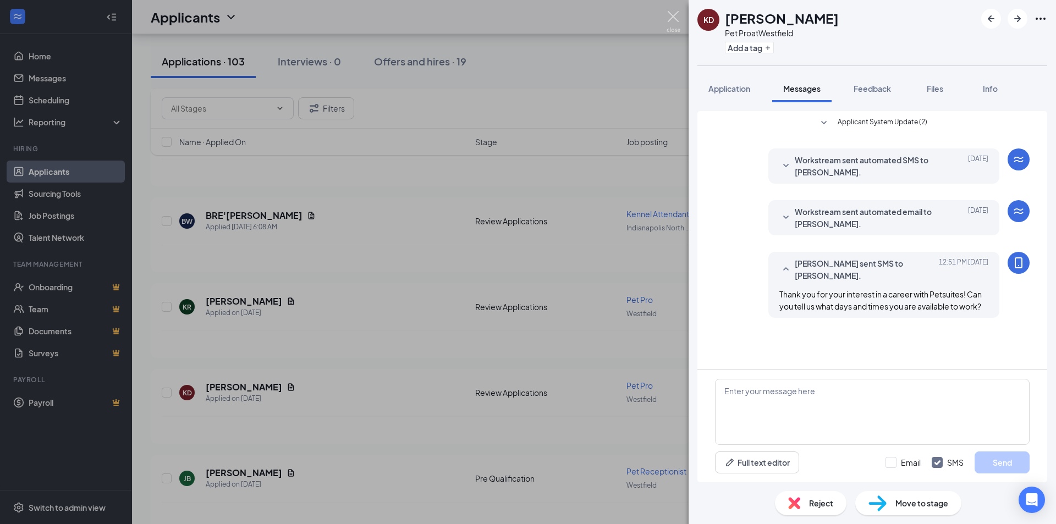
click at [675, 22] on img at bounding box center [673, 21] width 14 height 21
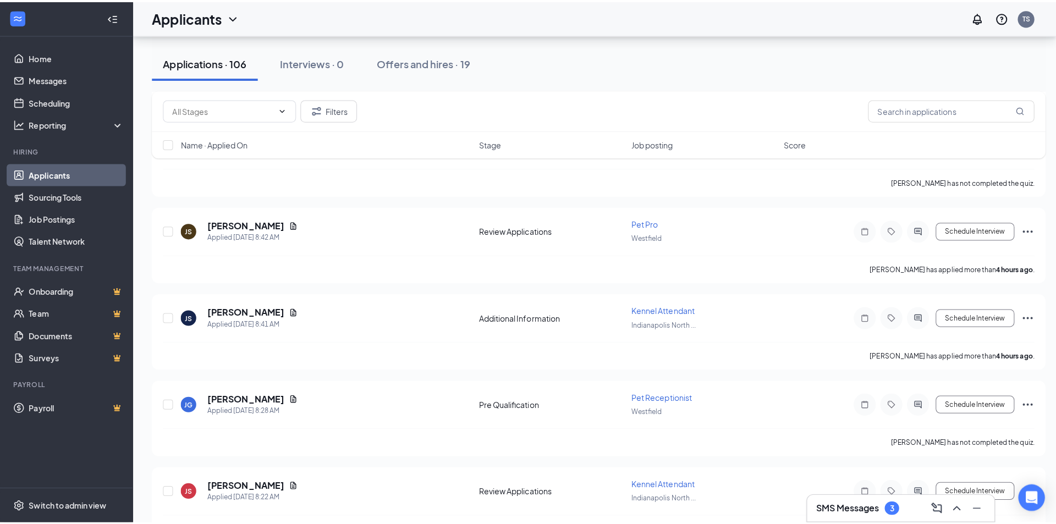
scroll to position [1045, 0]
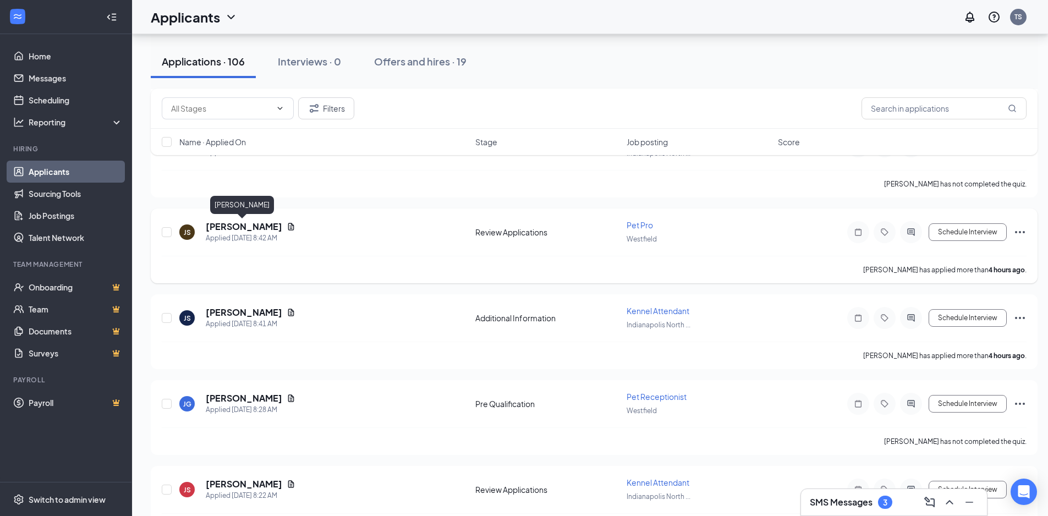
click at [250, 227] on h5 "[PERSON_NAME]" at bounding box center [244, 227] width 76 height 12
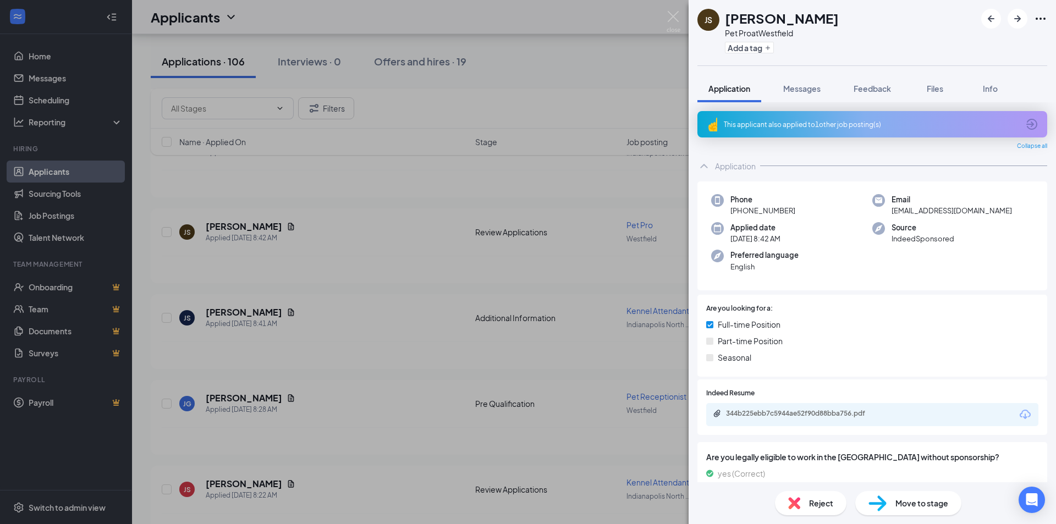
click at [840, 408] on div "344b225ebb7c5944ae52f90d88bba756.pdf" at bounding box center [872, 414] width 332 height 23
click at [836, 420] on div "344b225ebb7c5944ae52f90d88bba756.pdf" at bounding box center [872, 414] width 332 height 23
click at [837, 415] on div "344b225ebb7c5944ae52f90d88bba756.pdf" at bounding box center [803, 413] width 154 height 9
